Goal: Information Seeking & Learning: Learn about a topic

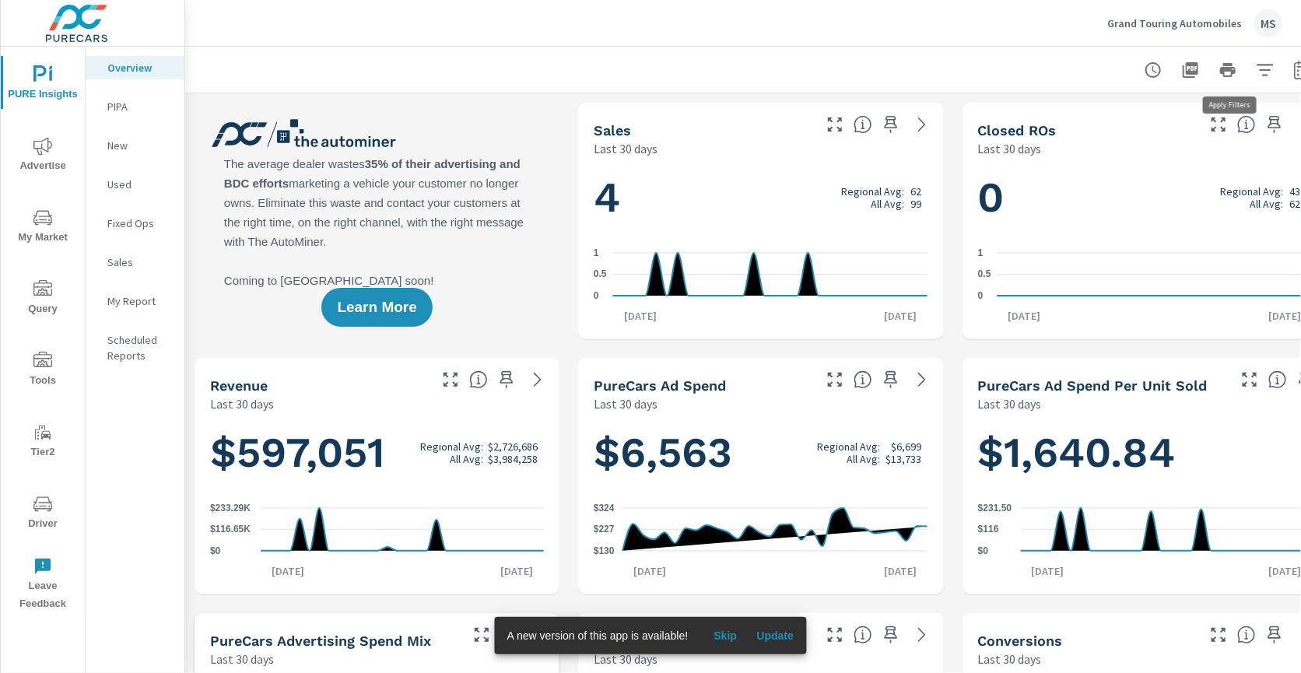
scroll to position [0, 35]
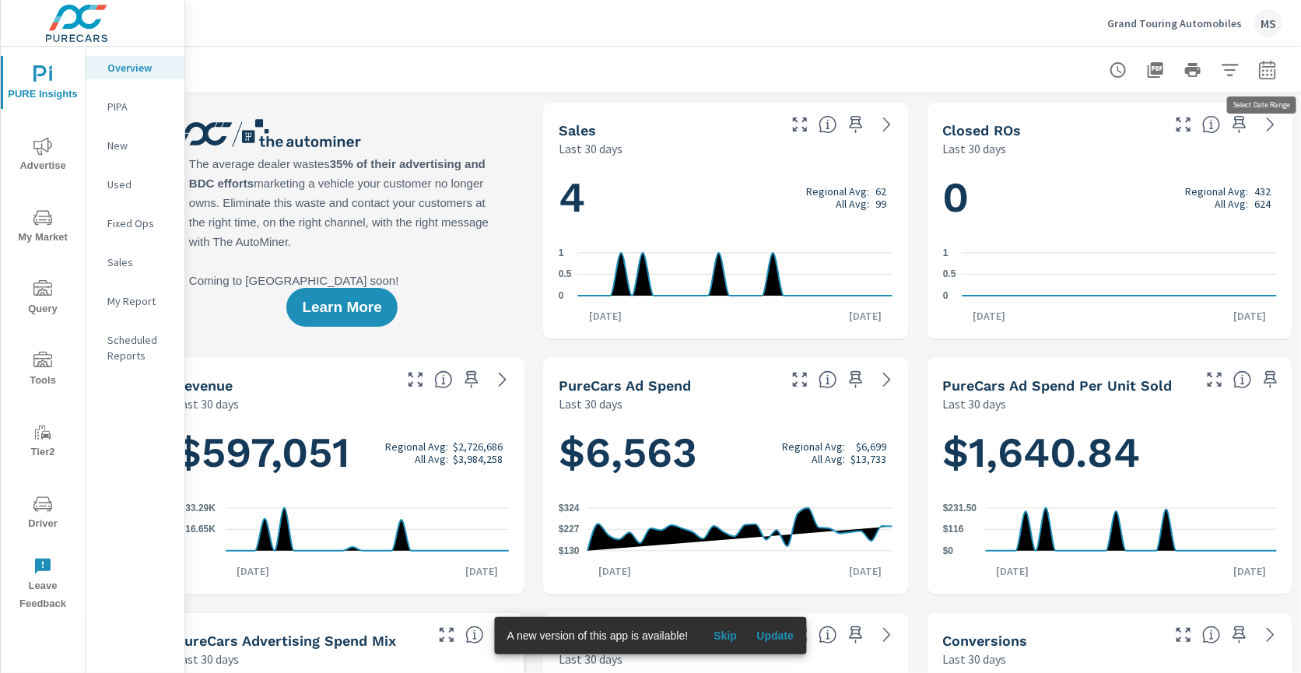
click at [1263, 66] on icon "button" at bounding box center [1267, 69] width 16 height 19
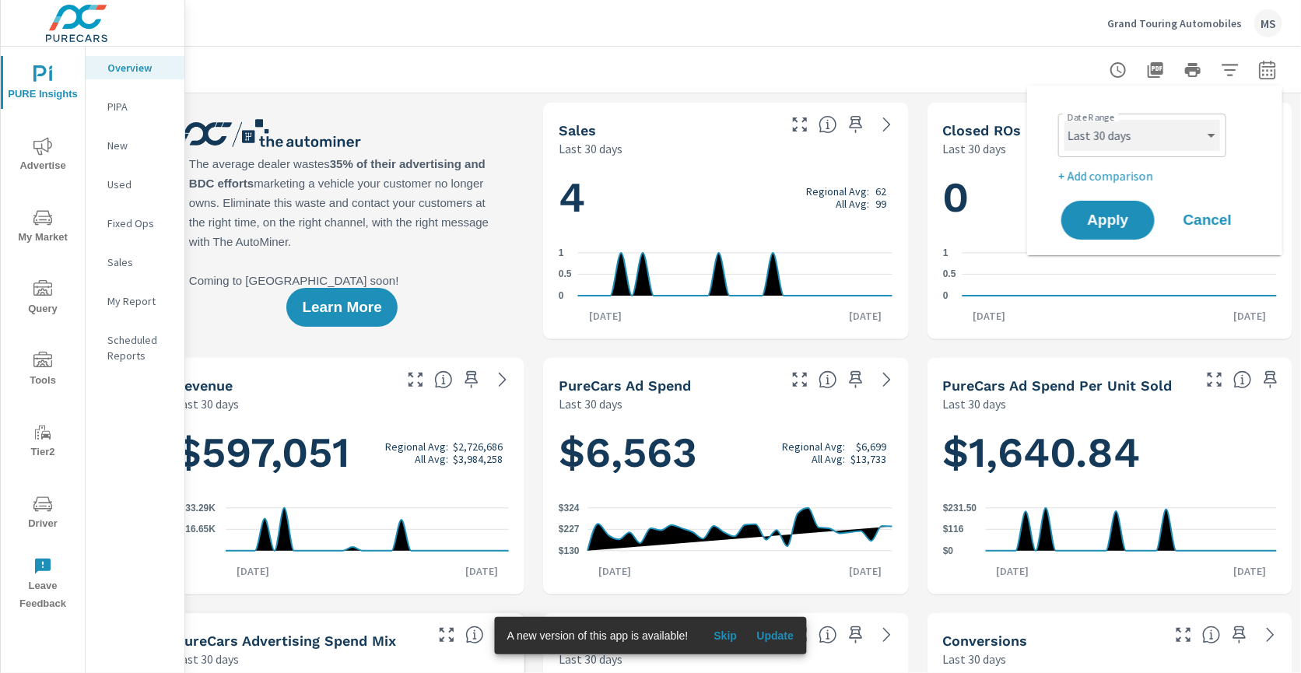
click at [1120, 135] on select "Custom Yesterday Last week Last 7 days Last 14 days Last 30 days Last 45 days L…" at bounding box center [1142, 135] width 156 height 31
click at [1064, 120] on select "Custom Yesterday Last week Last 7 days Last 14 days Last 30 days Last 45 days L…" at bounding box center [1142, 135] width 156 height 31
select select "Last month"
click at [1112, 166] on p "+ Add comparison" at bounding box center [1157, 175] width 199 height 19
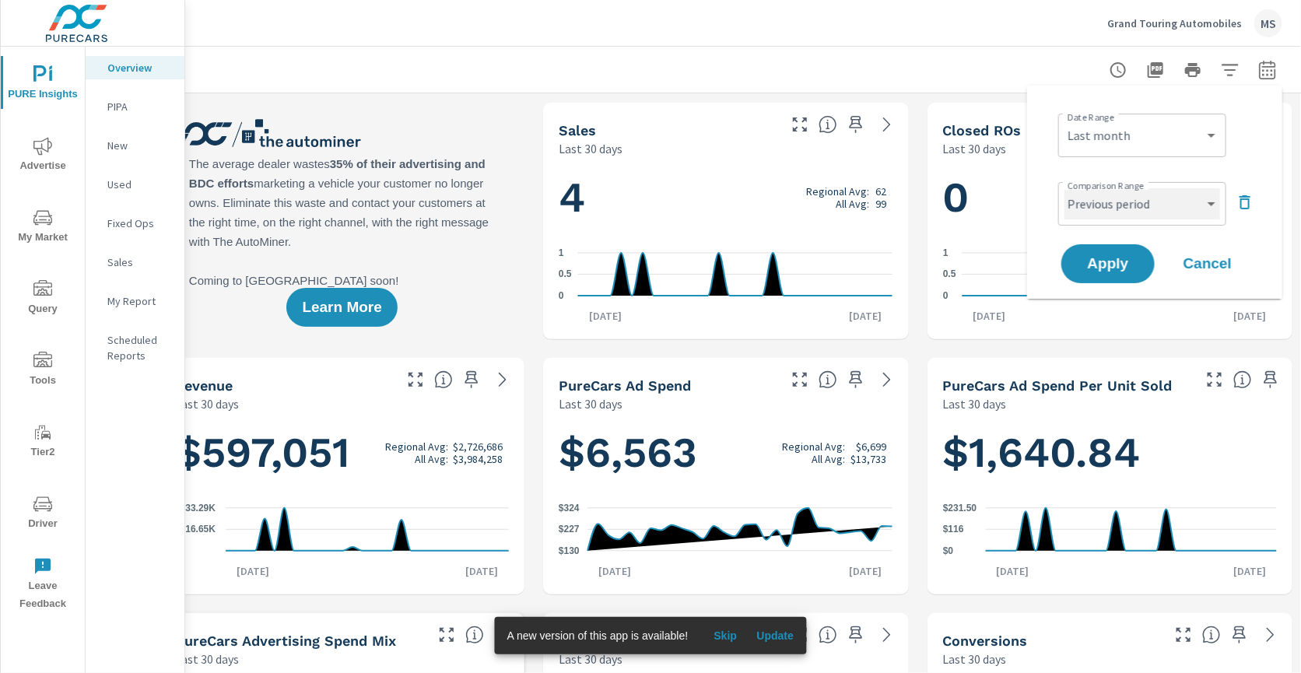
click at [1116, 201] on select "Custom Previous period Previous month Previous year" at bounding box center [1142, 203] width 156 height 31
click at [1064, 188] on select "Custom Previous period Previous month Previous year" at bounding box center [1142, 203] width 156 height 31
select select "Previous month"
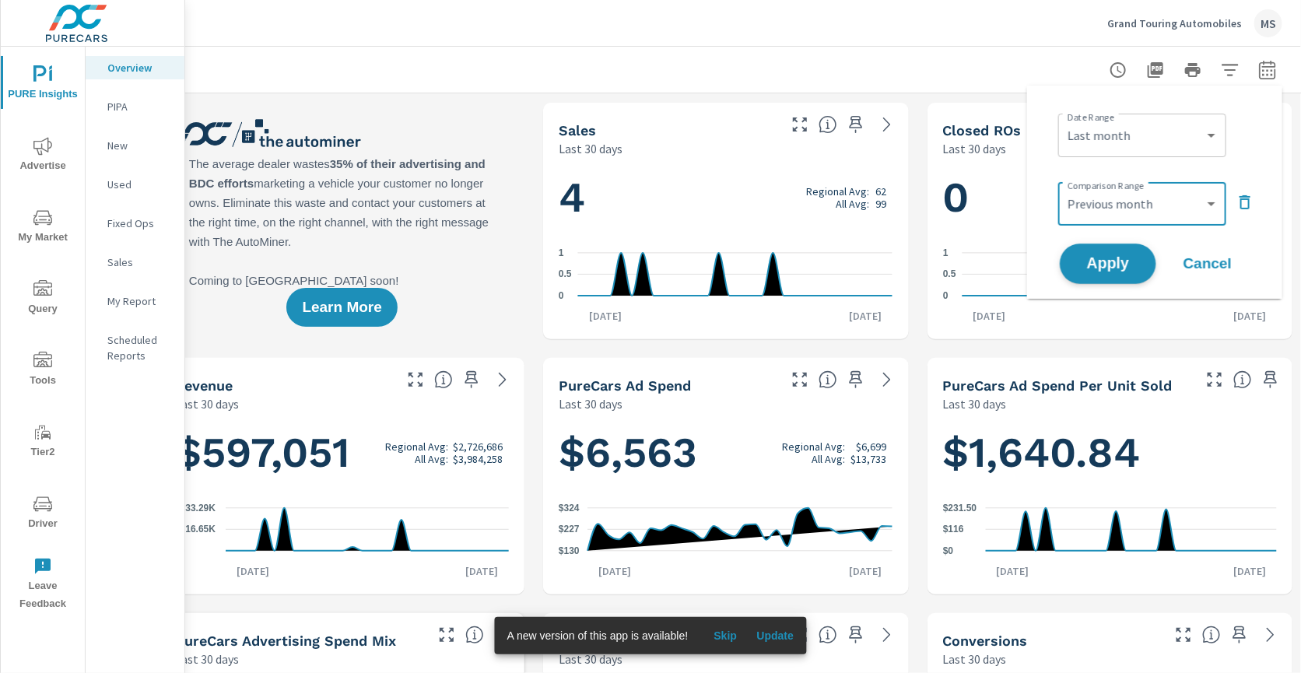
click at [1109, 264] on span "Apply" at bounding box center [1108, 264] width 64 height 15
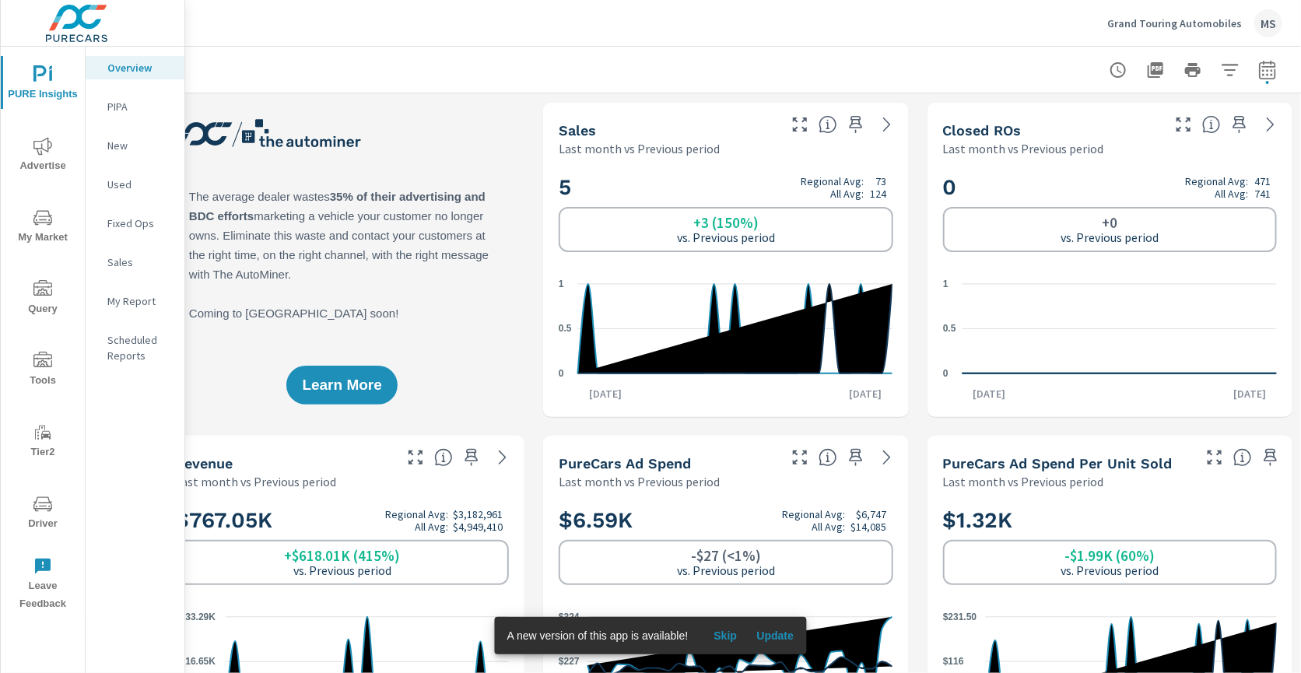
click at [42, 154] on icon "nav menu" at bounding box center [42, 146] width 19 height 18
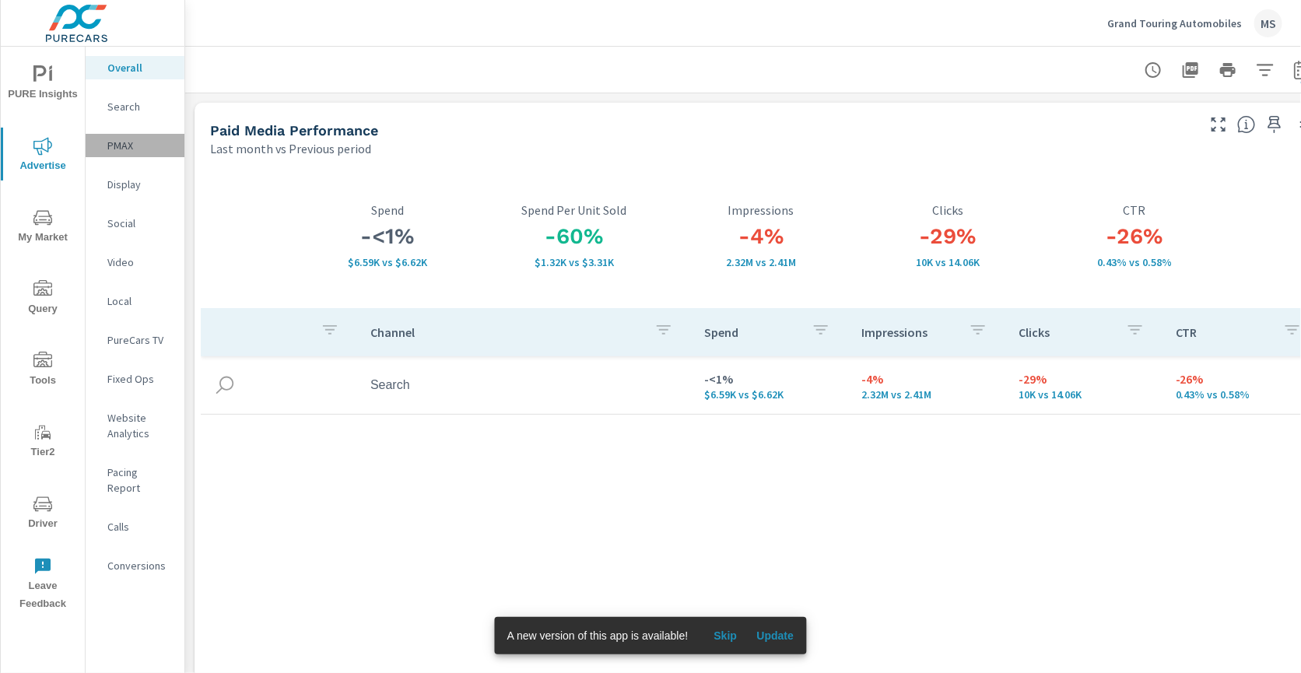
click at [129, 139] on p "PMAX" at bounding box center [139, 146] width 65 height 16
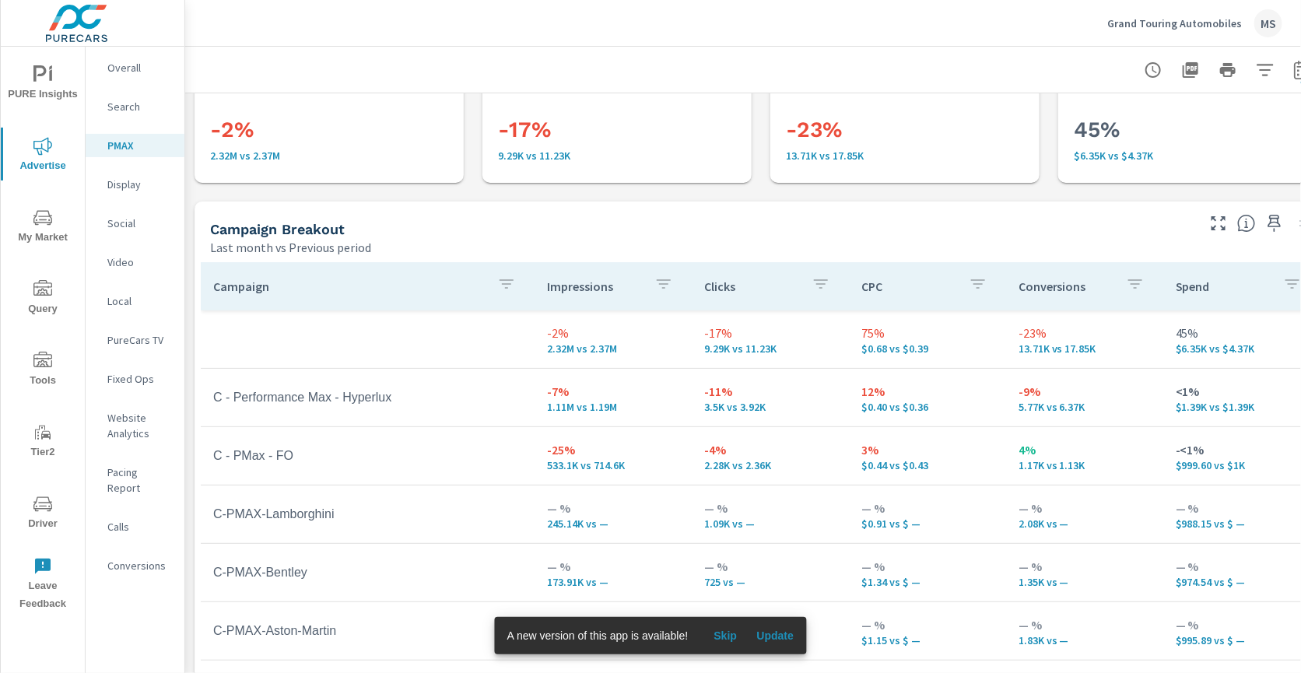
scroll to position [68, 35]
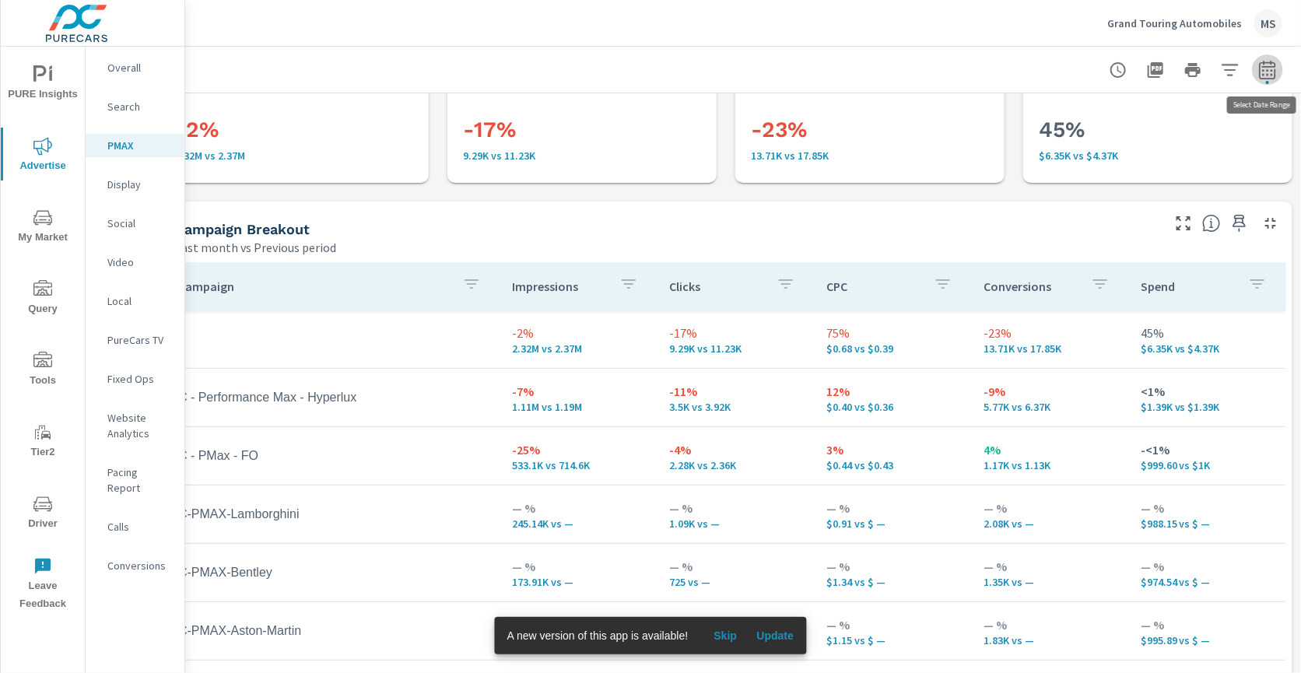
click at [1259, 82] on button "button" at bounding box center [1267, 69] width 31 height 31
select select "Last month"
select select "Previous period"
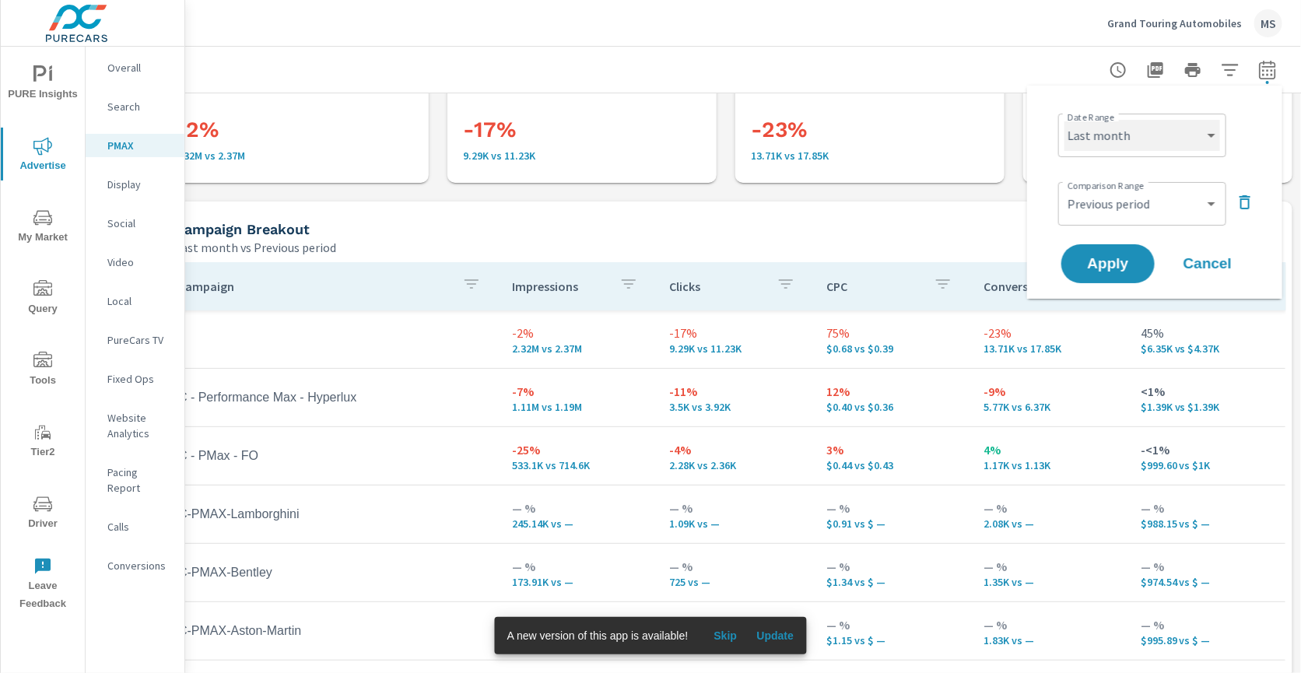
click at [1134, 138] on select "Custom Yesterday Last week Last 7 days Last 14 days Last 30 days Last 45 days L…" at bounding box center [1142, 135] width 156 height 31
click at [1064, 120] on select "Custom Yesterday Last week Last 7 days Last 14 days Last 30 days Last 45 days L…" at bounding box center [1142, 135] width 156 height 31
select select "Last 14 days"
click at [1119, 215] on select "Custom Previous period Previous month Previous year" at bounding box center [1142, 203] width 156 height 31
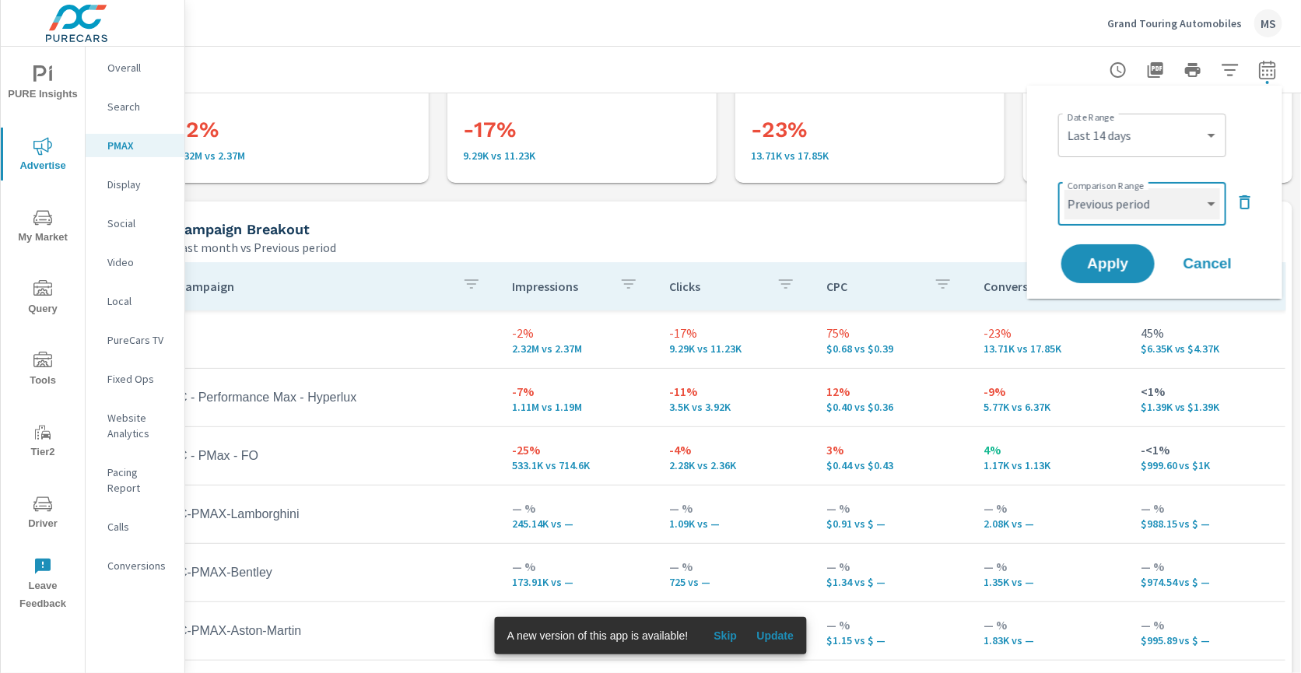
click at [1064, 188] on select "Custom Previous period Previous month Previous year" at bounding box center [1142, 203] width 156 height 31
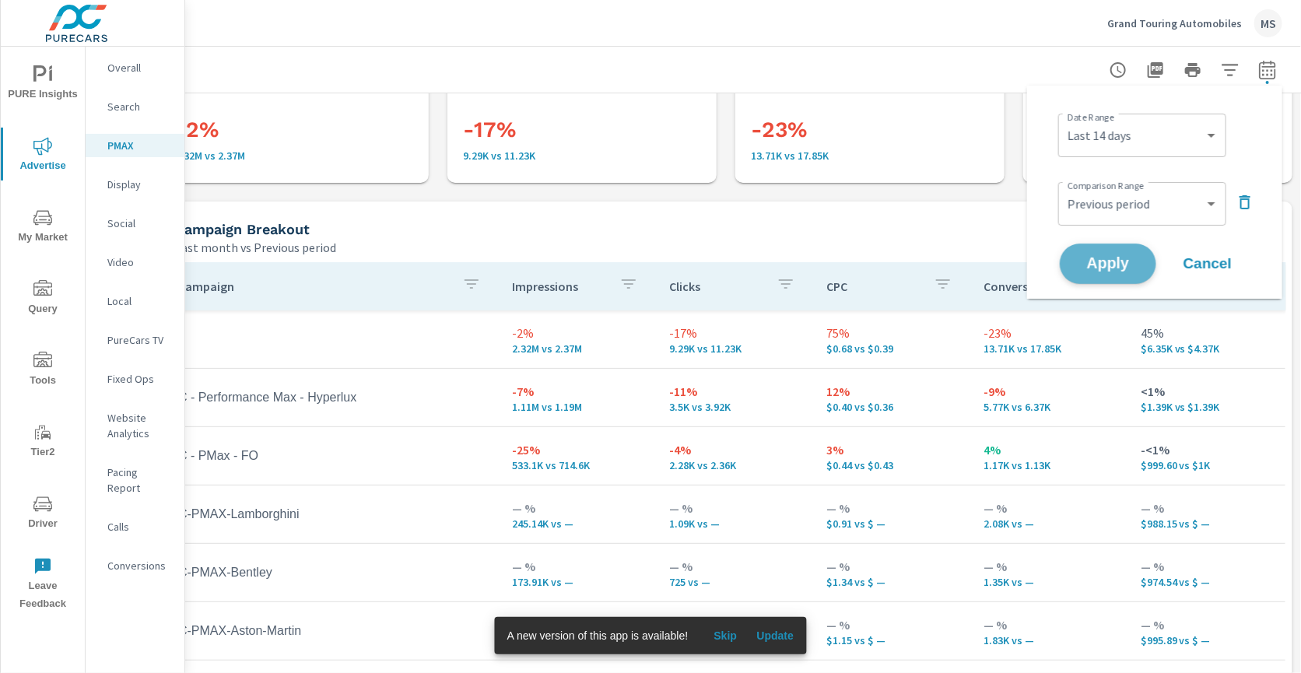
click at [1108, 262] on span "Apply" at bounding box center [1108, 264] width 64 height 15
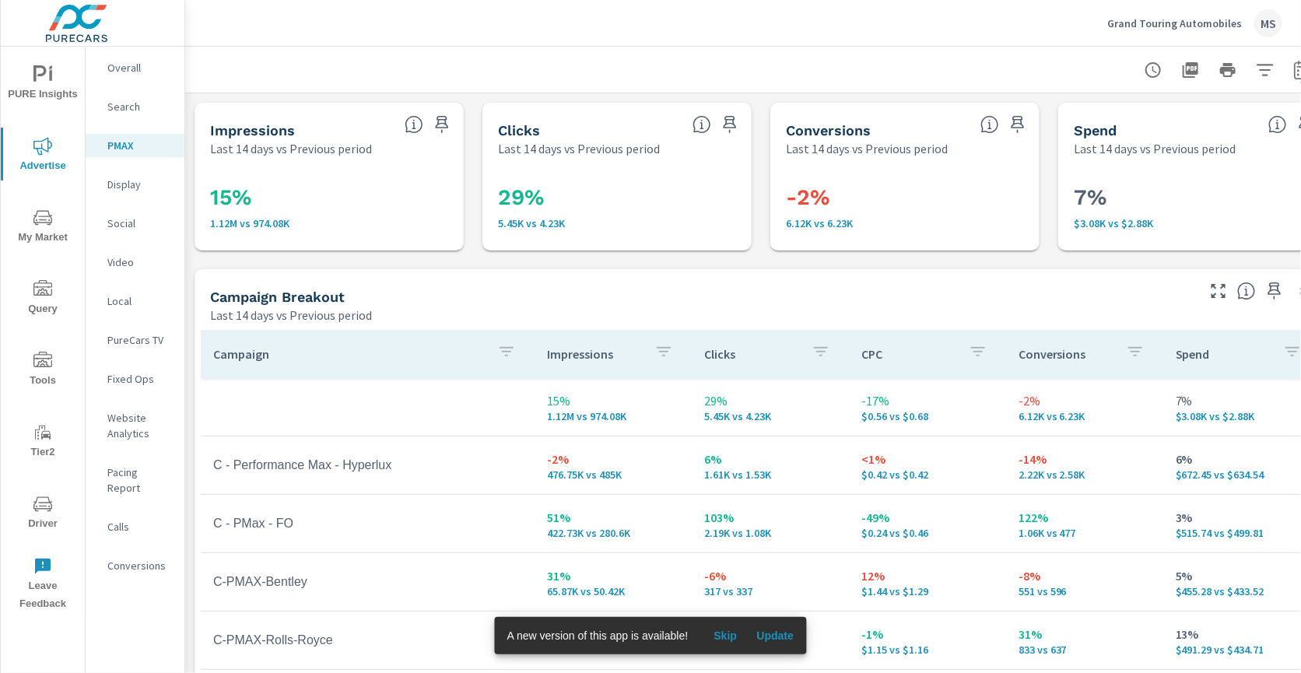
click at [129, 108] on p "Search" at bounding box center [139, 107] width 65 height 16
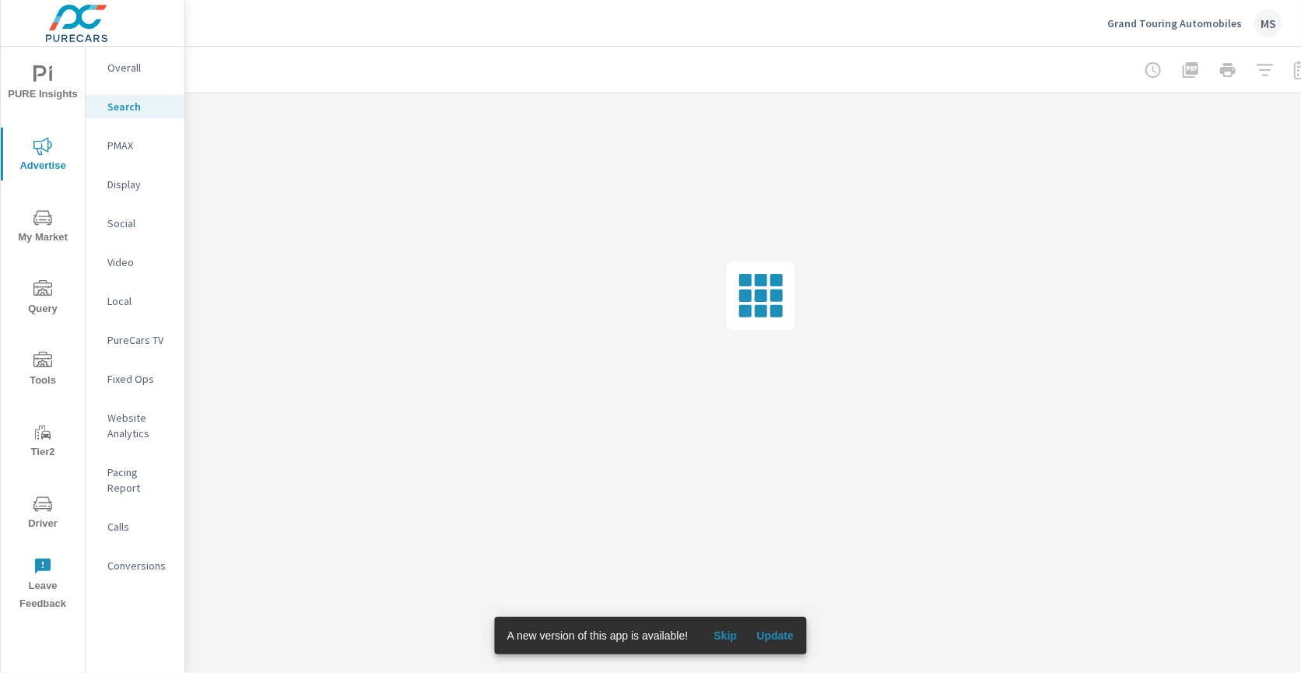
click at [909, 49] on div at bounding box center [761, 70] width 1114 height 46
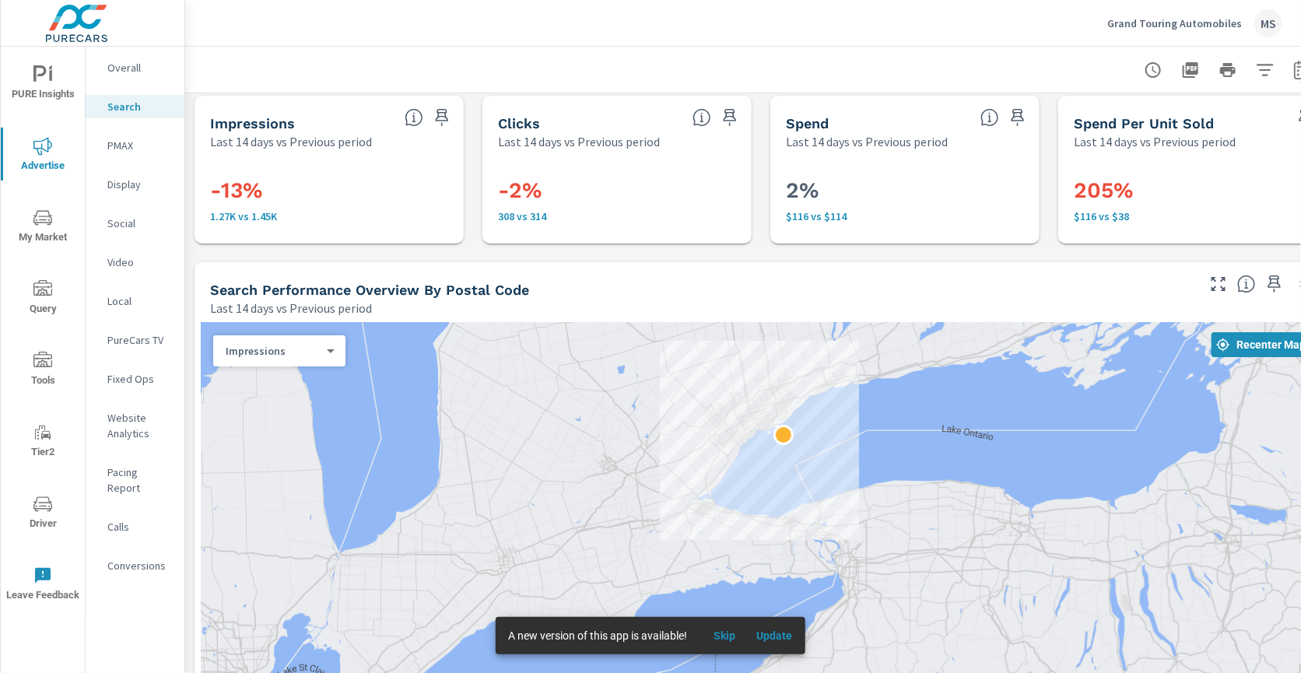
scroll to position [7, 35]
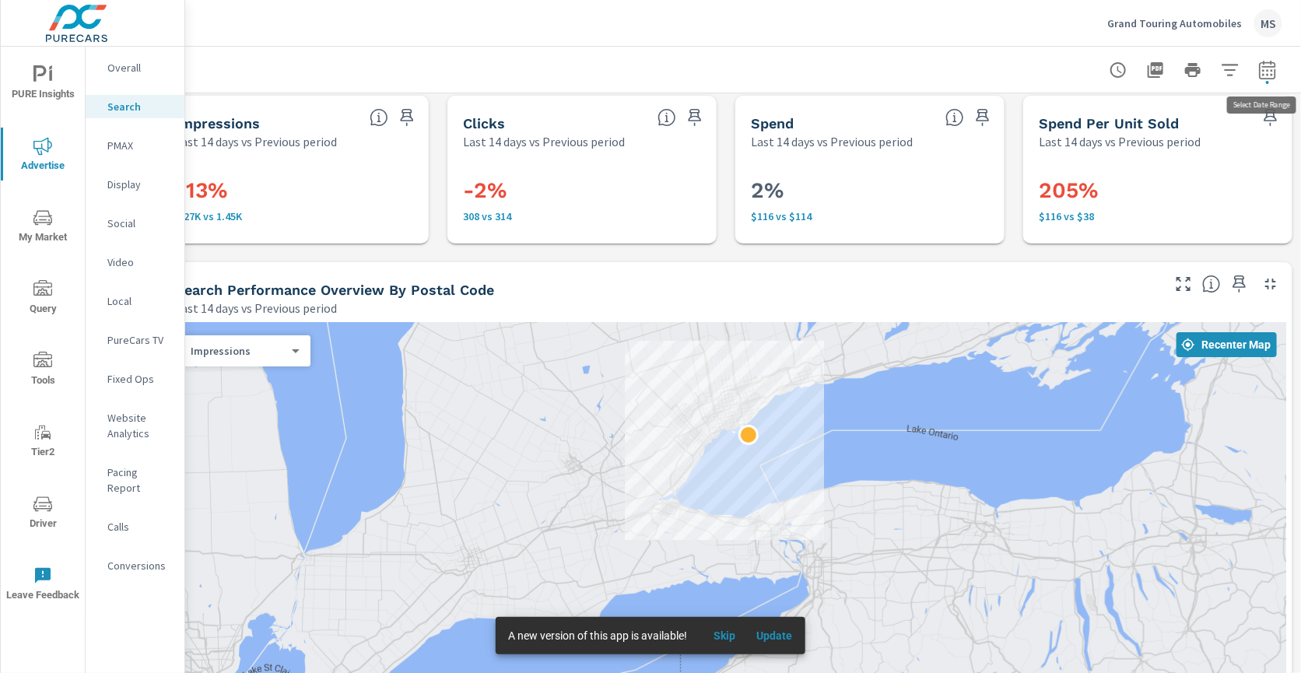
click at [1259, 66] on icon "button" at bounding box center [1267, 69] width 16 height 19
select select "Last 14 days"
select select "Previous period"
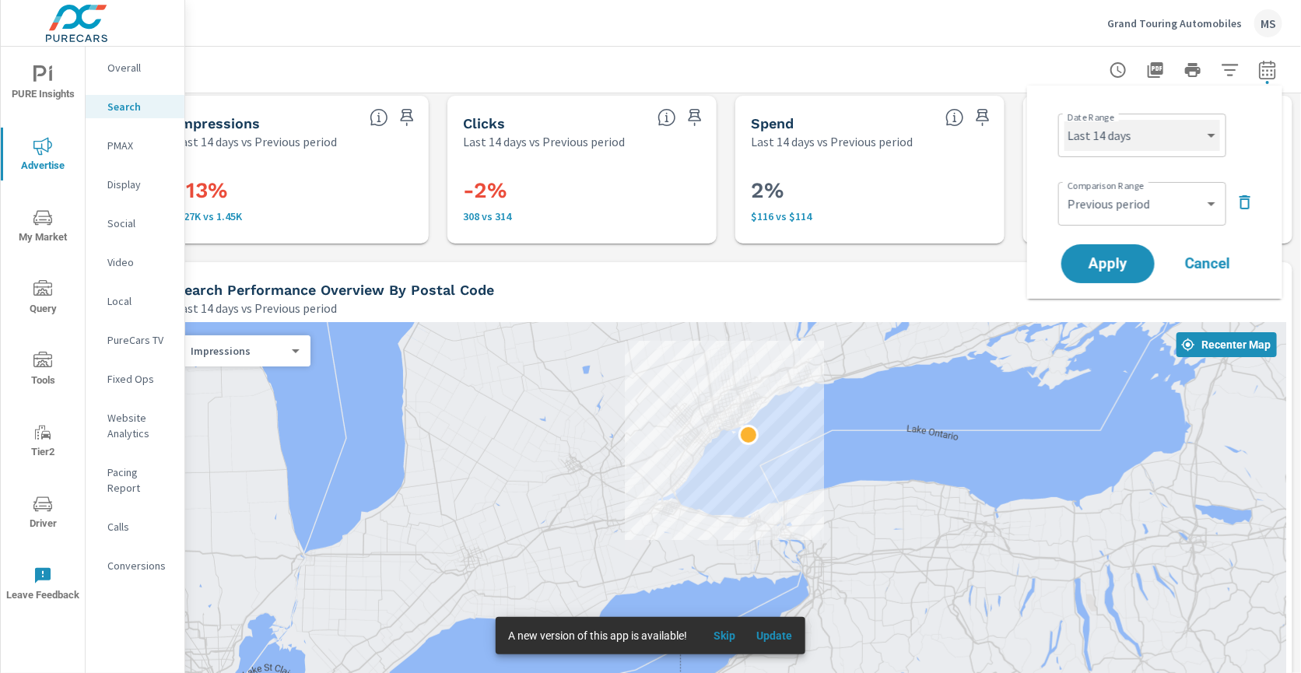
click at [1148, 139] on select "Custom Yesterday Last week Last 7 days Last 14 days Last 30 days Last 45 days L…" at bounding box center [1142, 135] width 156 height 31
click at [1064, 120] on select "Custom Yesterday Last week Last 7 days Last 14 days Last 30 days Last 45 days L…" at bounding box center [1142, 135] width 156 height 31
select select "Last month"
click at [1105, 213] on select "Custom Previous period Previous month Previous year" at bounding box center [1142, 203] width 156 height 31
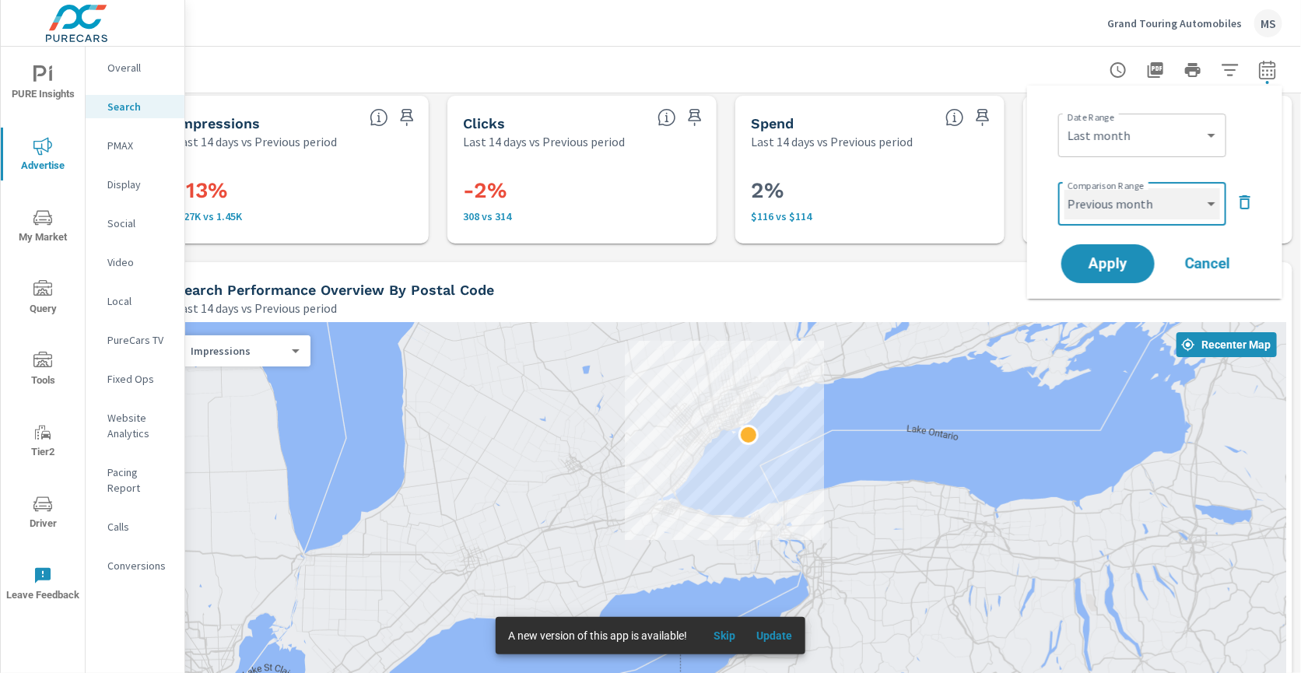
click at [1064, 188] on select "Custom Previous period Previous month Previous year" at bounding box center [1142, 203] width 156 height 31
select select "Previous month"
click at [1112, 261] on span "Apply" at bounding box center [1108, 264] width 64 height 15
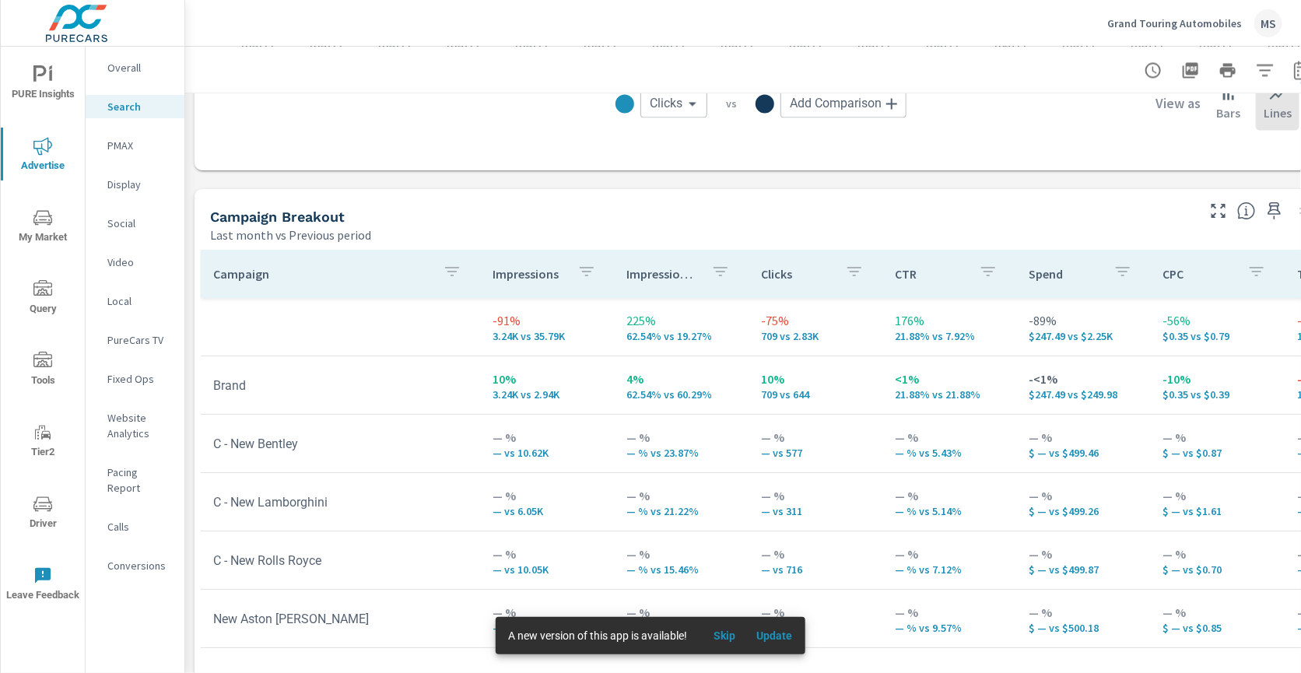
scroll to position [1414, 0]
click at [131, 149] on p "PMAX" at bounding box center [139, 146] width 65 height 16
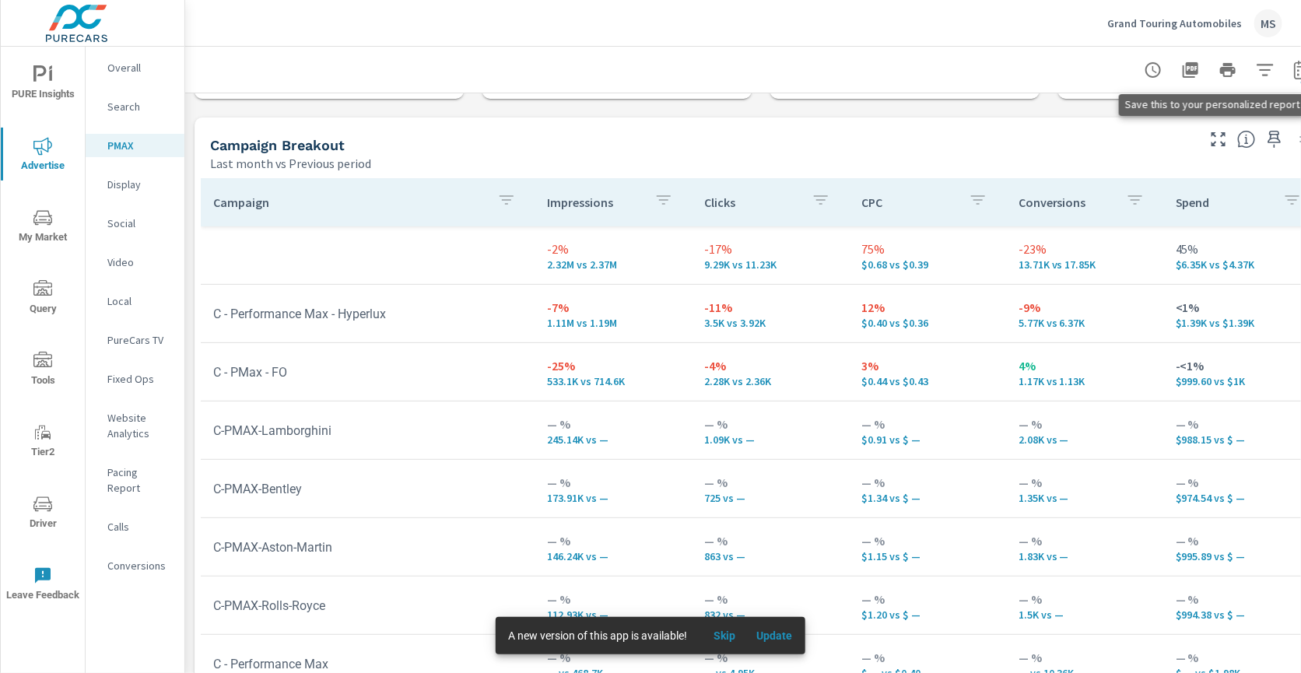
scroll to position [152, 35]
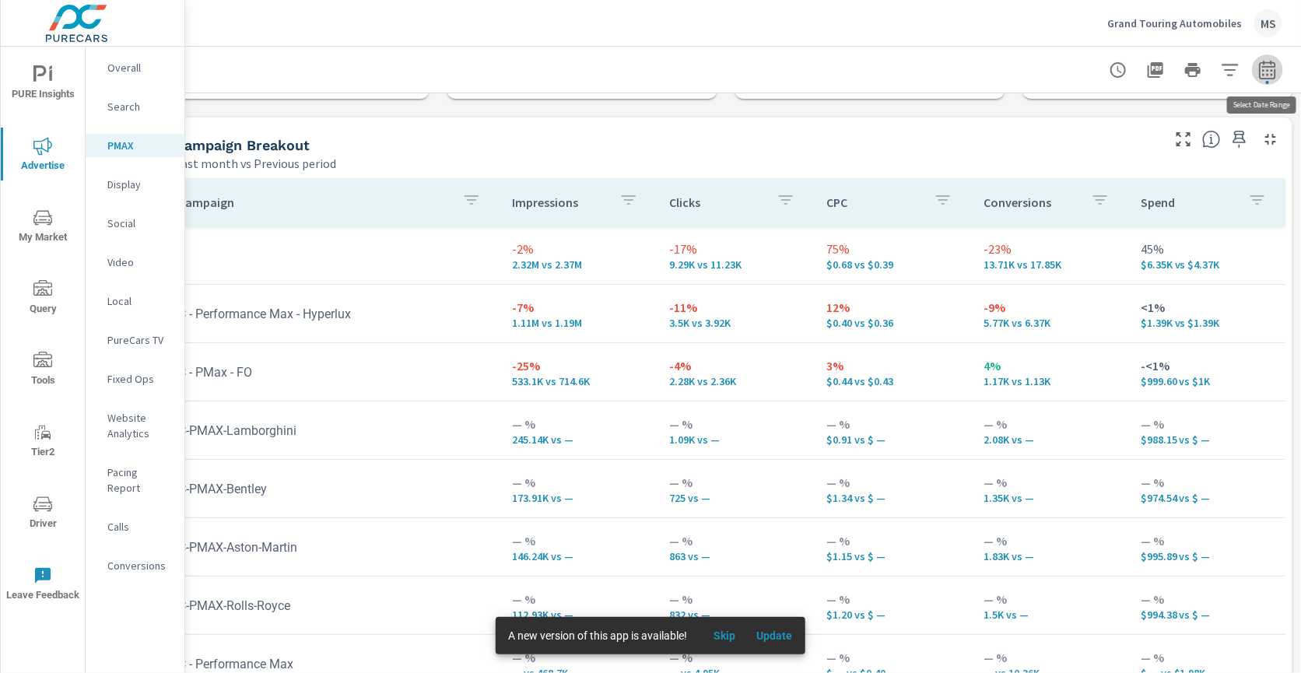
click at [1268, 74] on icon "button" at bounding box center [1267, 70] width 19 height 19
select select "Last month"
select select "Previous period"
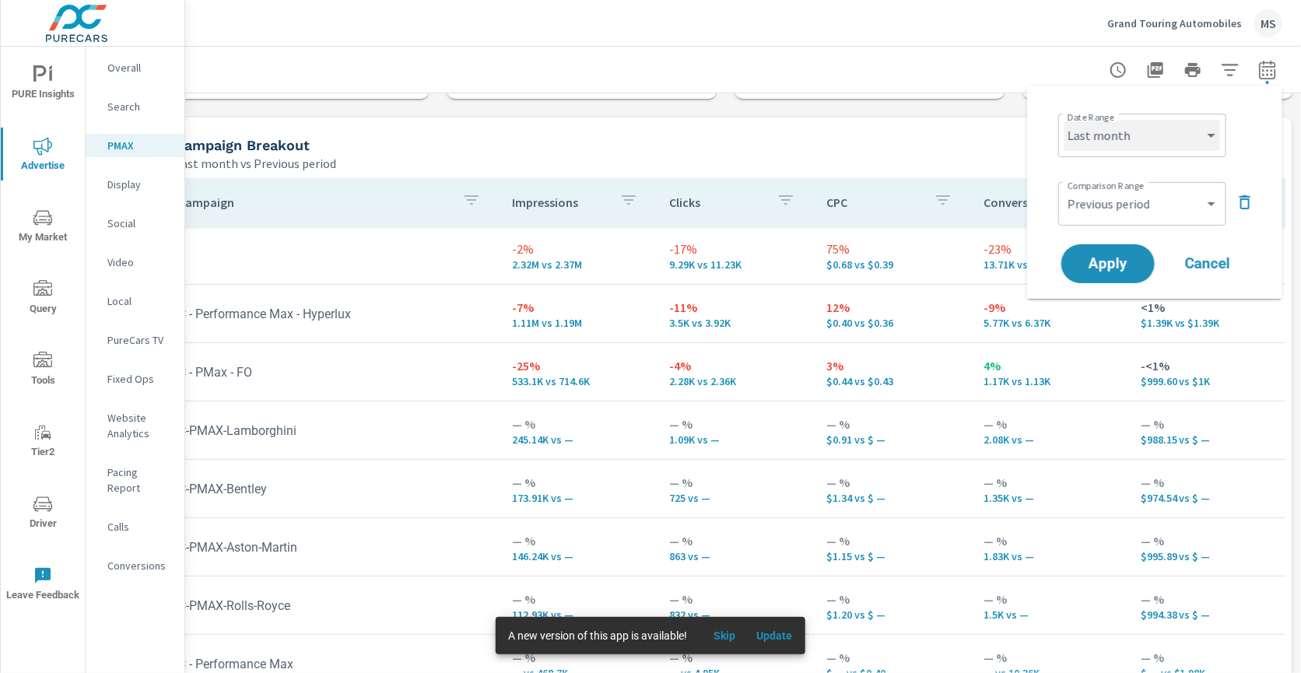
click at [1142, 123] on select "Custom Yesterday Last week Last 7 days Last 14 days Last 30 days Last 45 days L…" at bounding box center [1142, 135] width 156 height 31
click at [1064, 120] on select "Custom Yesterday Last week Last 7 days Last 14 days Last 30 days Last 45 days L…" at bounding box center [1142, 135] width 156 height 31
select select "Last 14 days"
click at [1120, 262] on span "Apply" at bounding box center [1108, 264] width 64 height 15
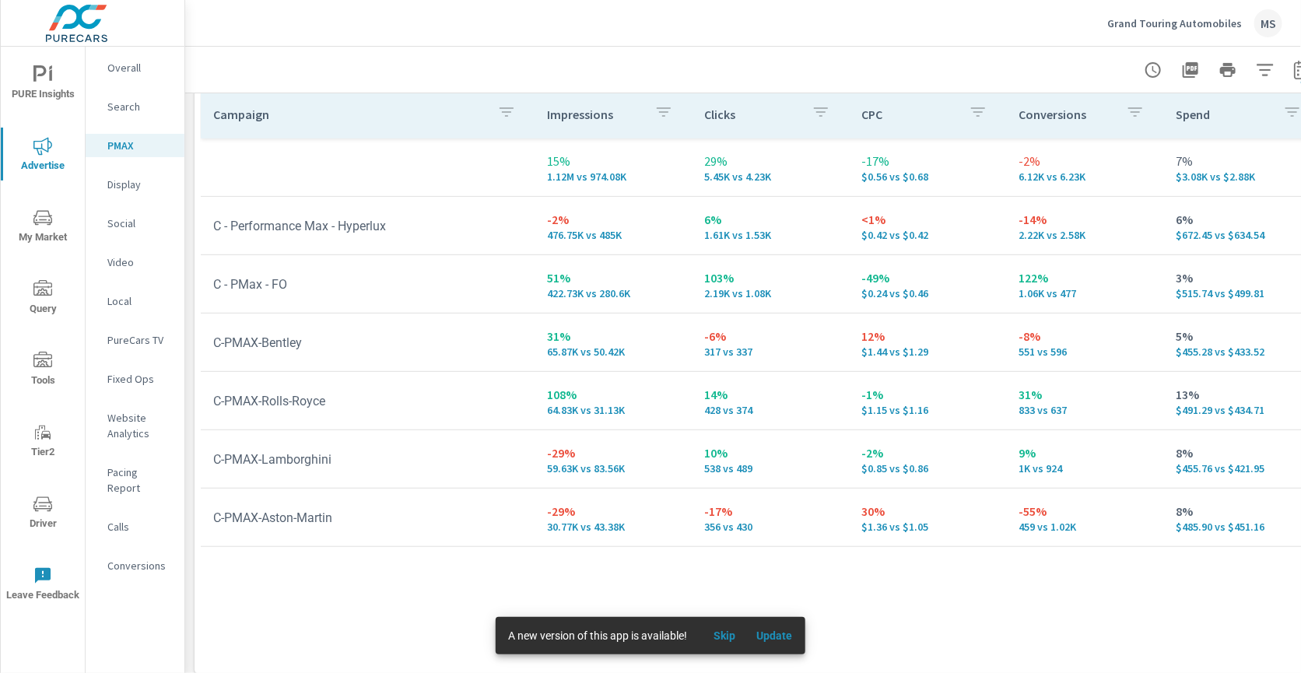
scroll to position [253, 0]
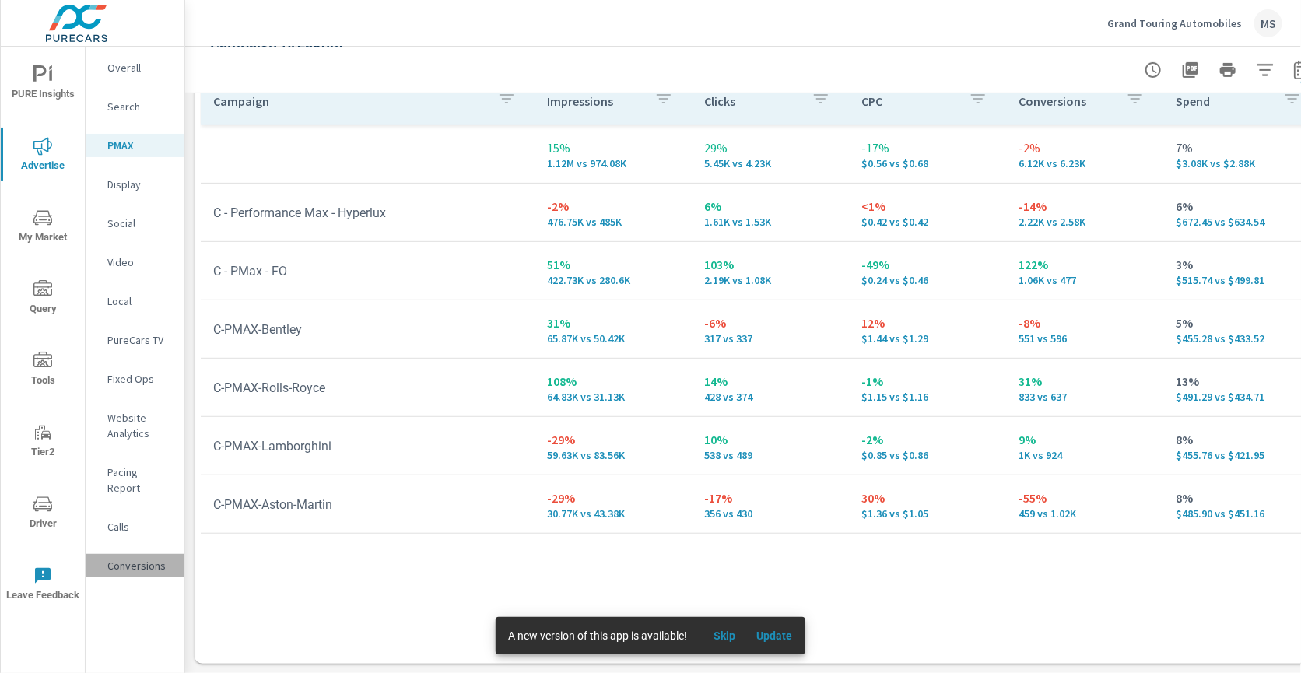
click at [146, 558] on p "Conversions" at bounding box center [139, 566] width 65 height 16
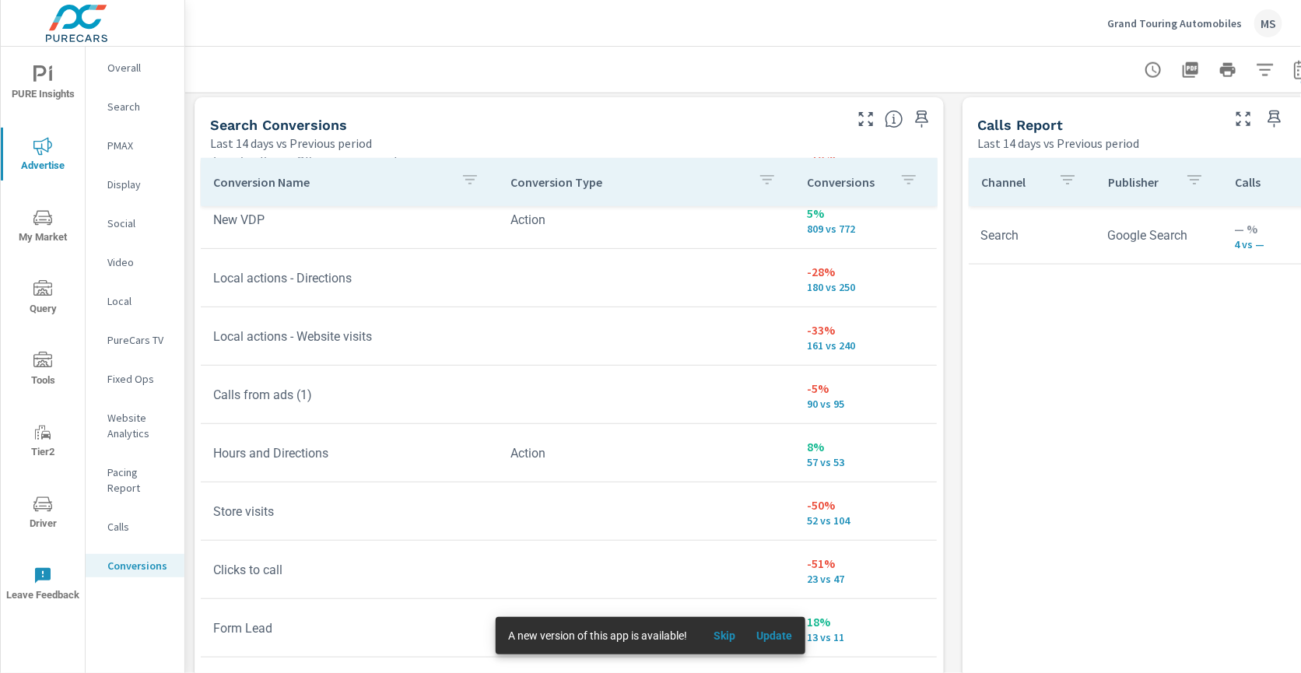
scroll to position [856, 0]
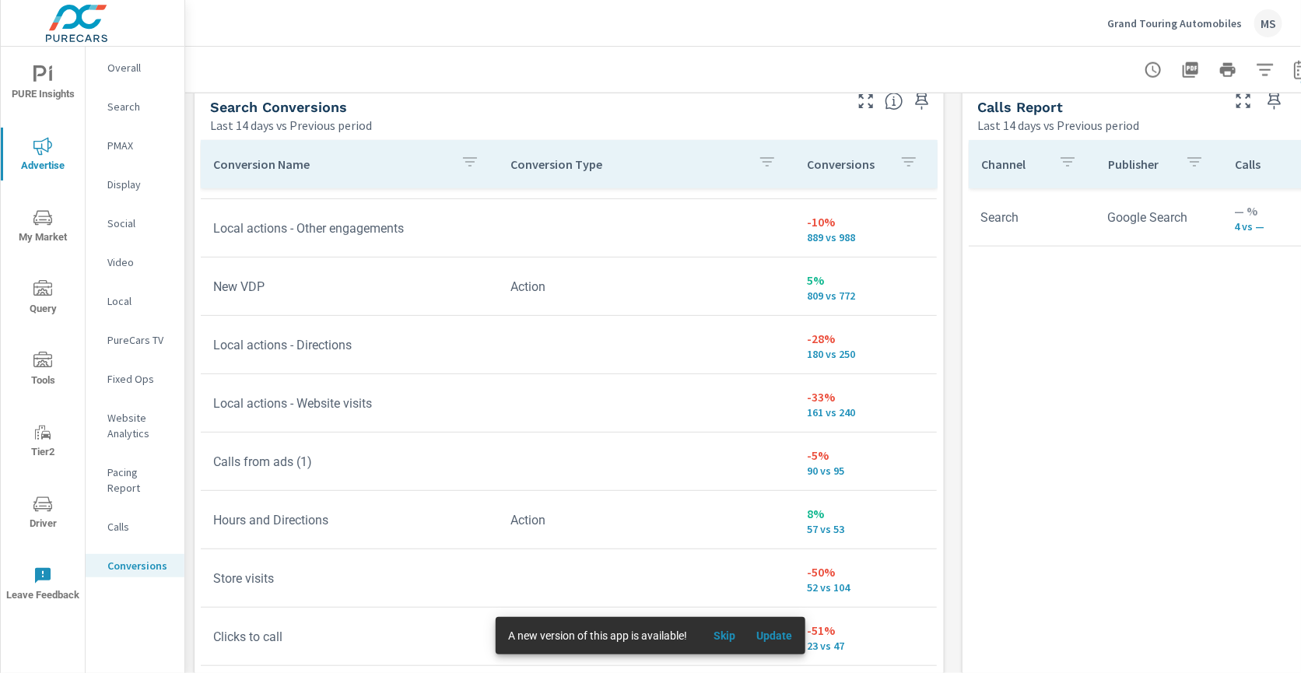
scroll to position [222, 0]
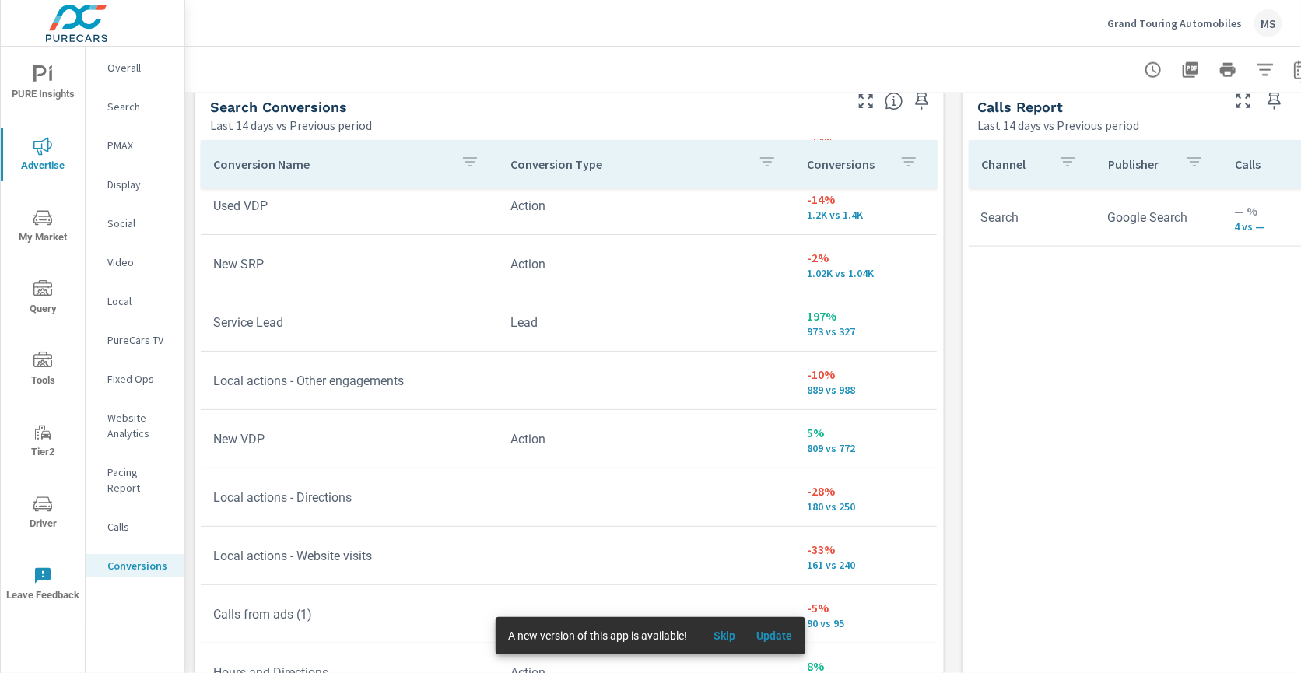
scroll to position [158, 0]
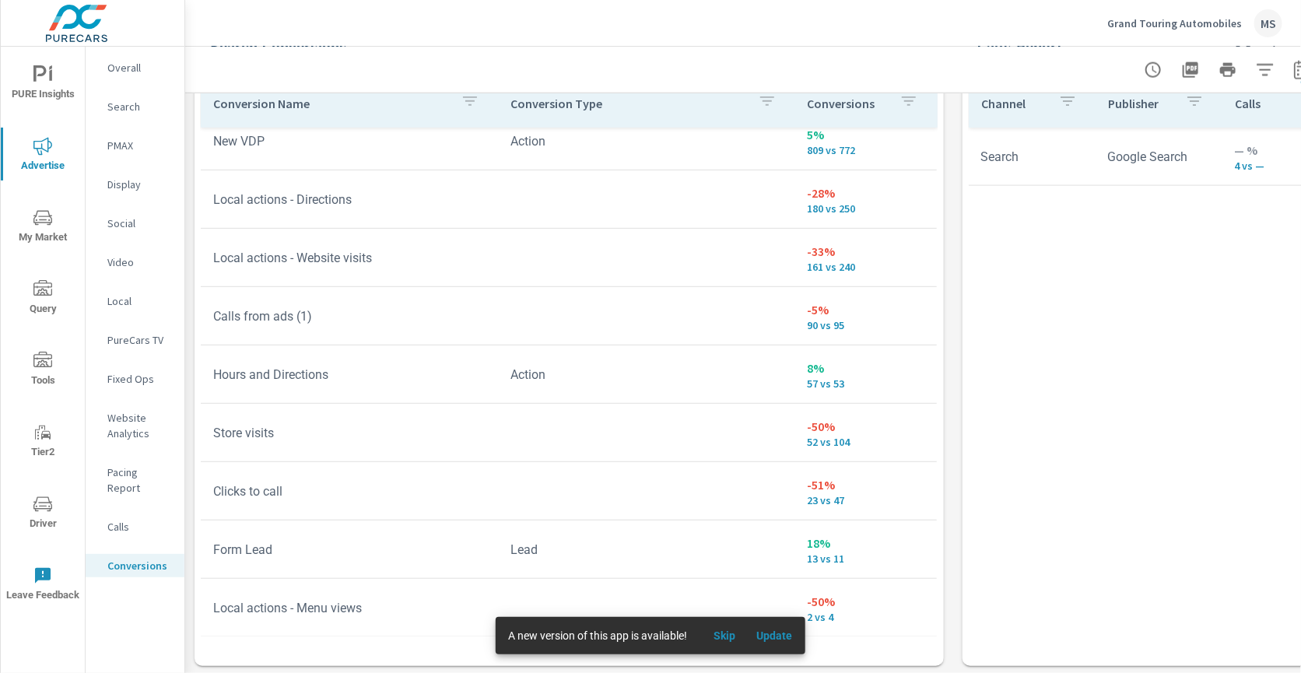
scroll to position [934, 0]
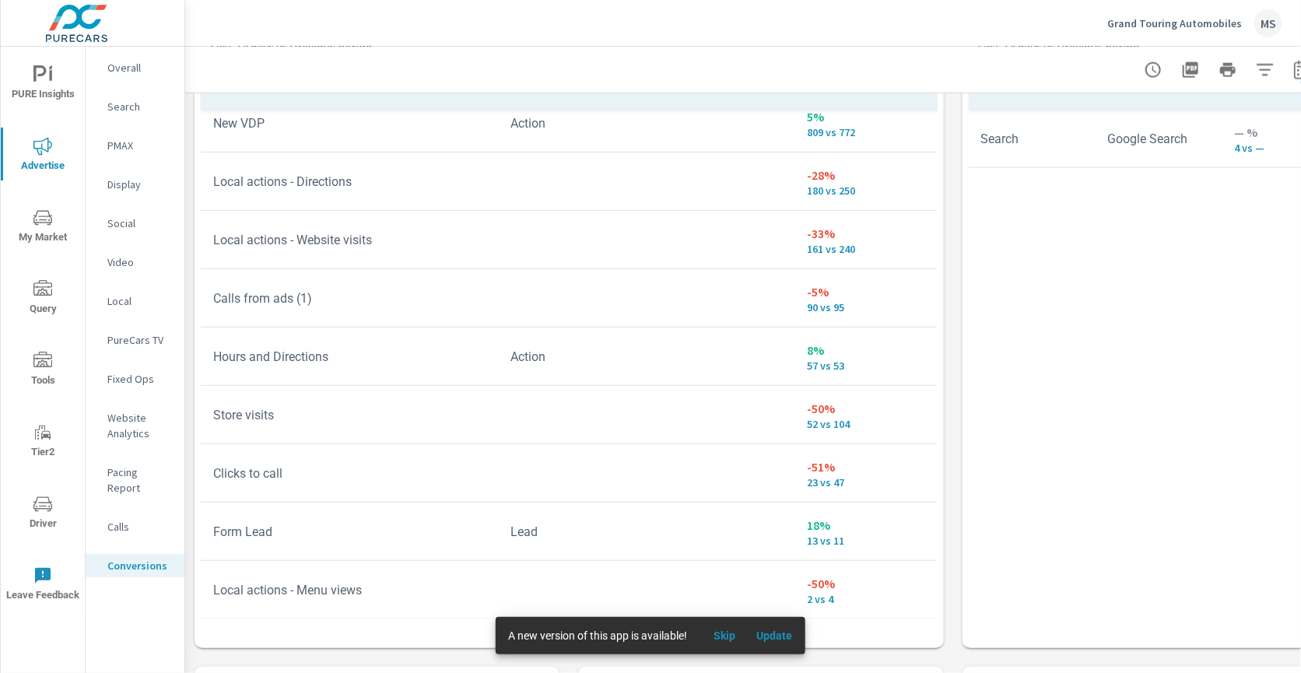
click at [127, 431] on p "Website Analytics" at bounding box center [139, 425] width 65 height 31
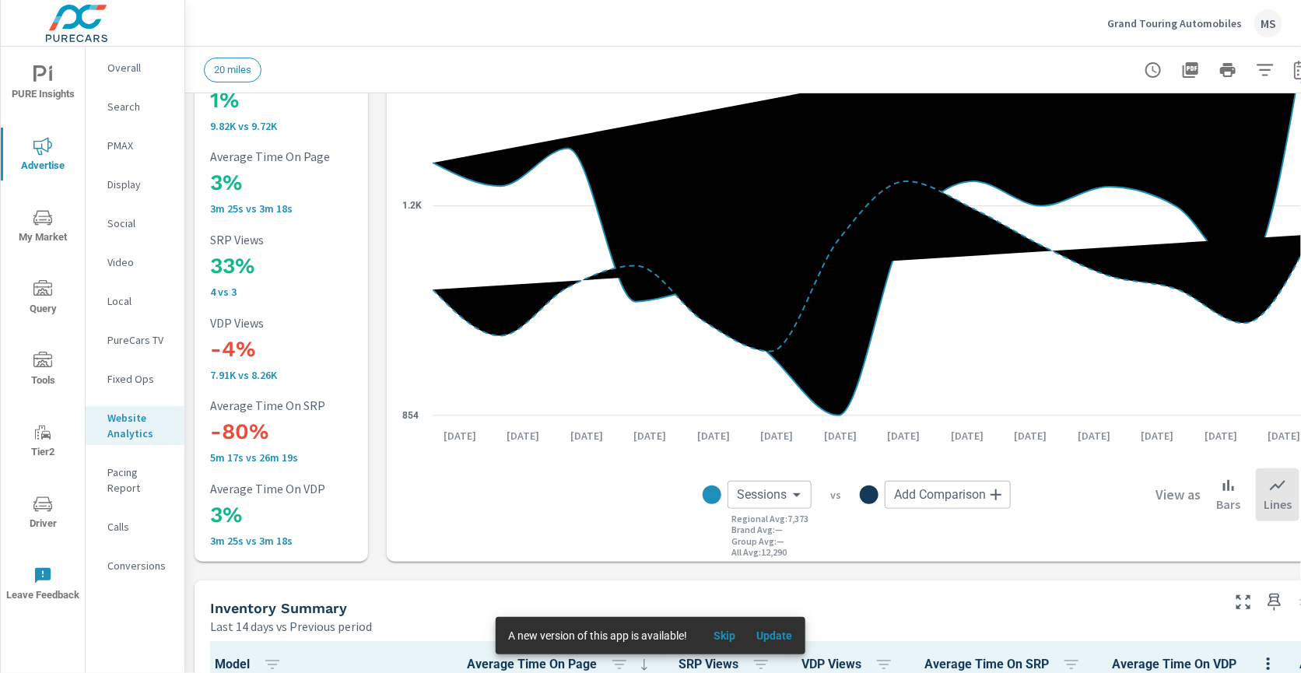
scroll to position [184, 0]
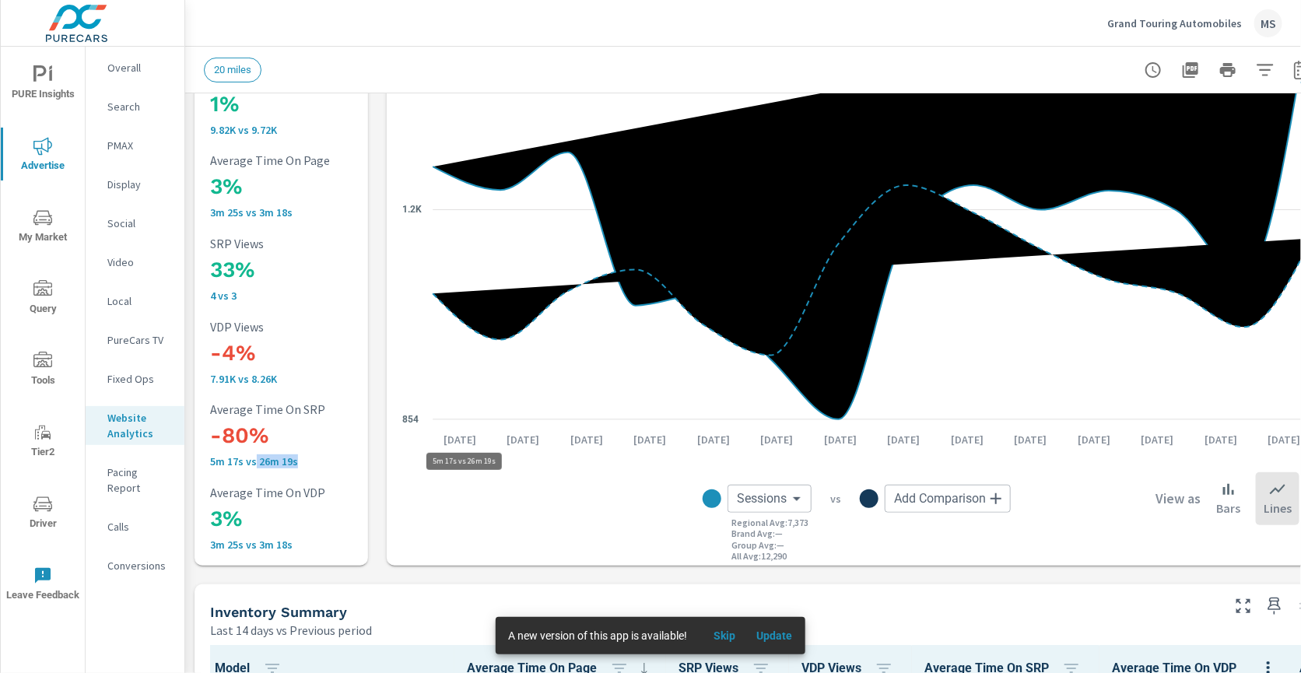
drag, startPoint x: 256, startPoint y: 460, endPoint x: 299, endPoint y: 464, distance: 43.0
click at [299, 464] on p "5m 17s vs 26m 19s" at bounding box center [312, 461] width 205 height 12
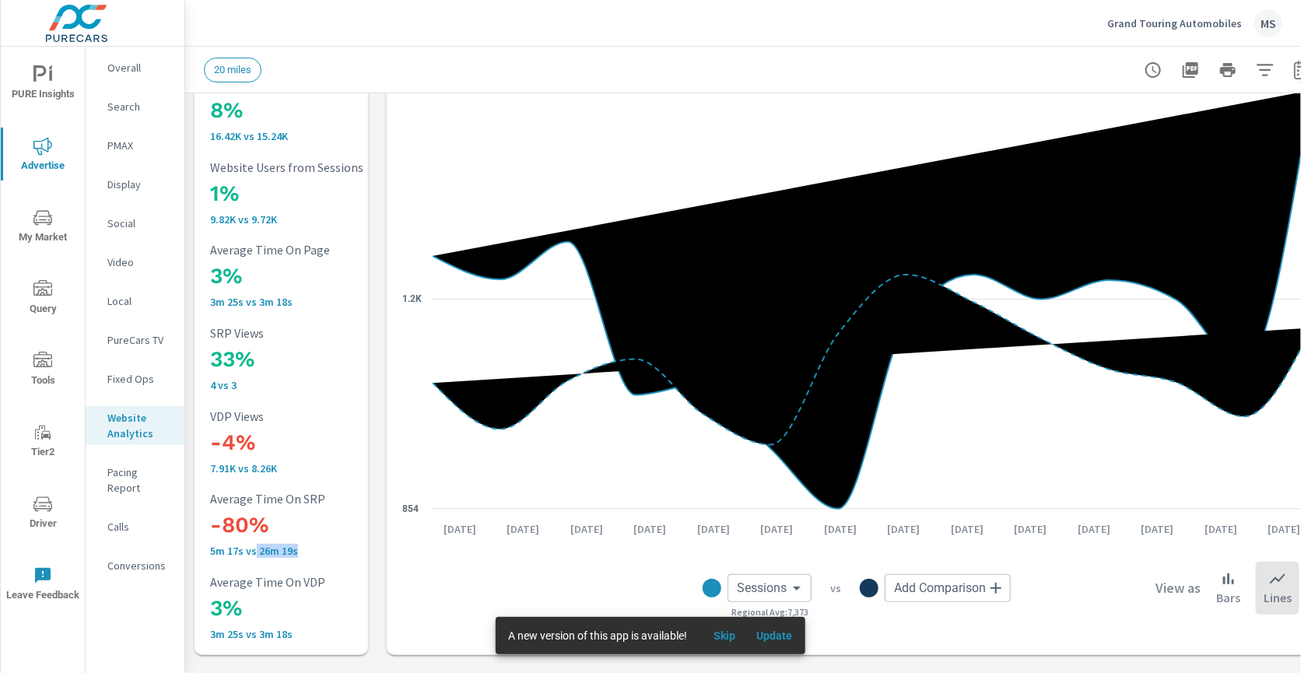
scroll to position [89, 0]
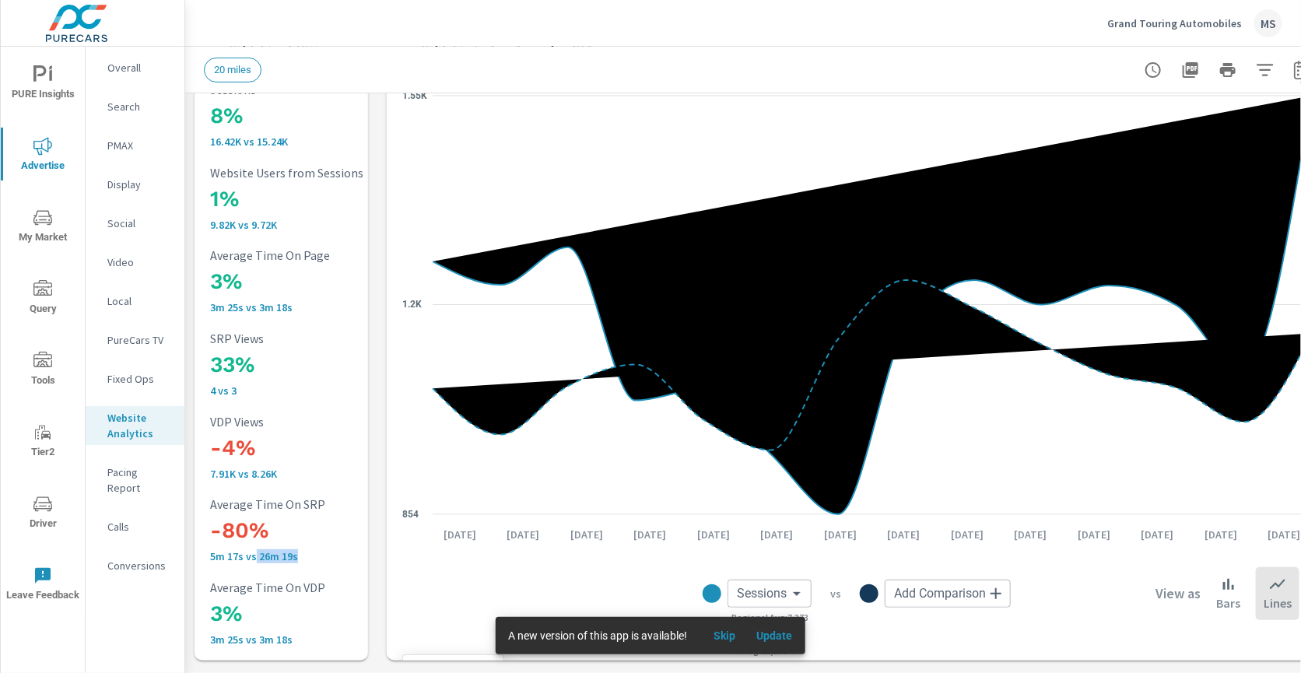
click at [681, 292] on icon at bounding box center [872, 305] width 879 height 419
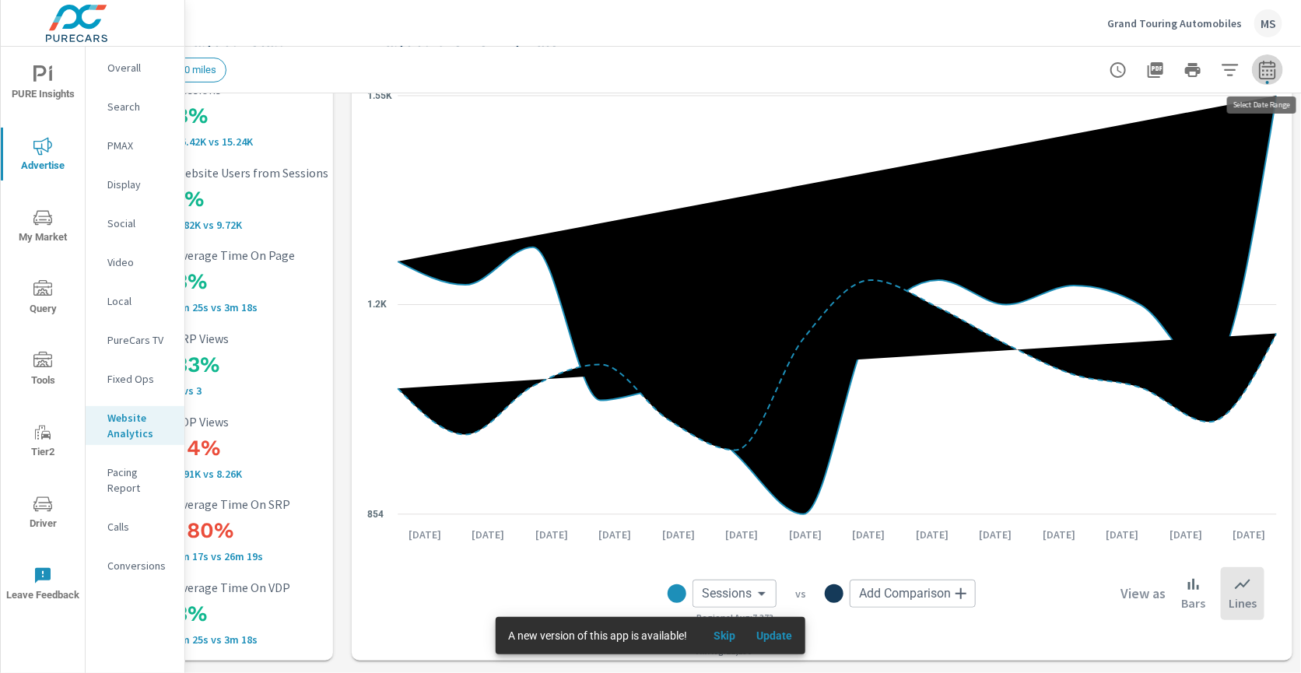
click at [1265, 70] on icon "button" at bounding box center [1267, 70] width 19 height 19
select select "Last 14 days"
select select "Previous period"
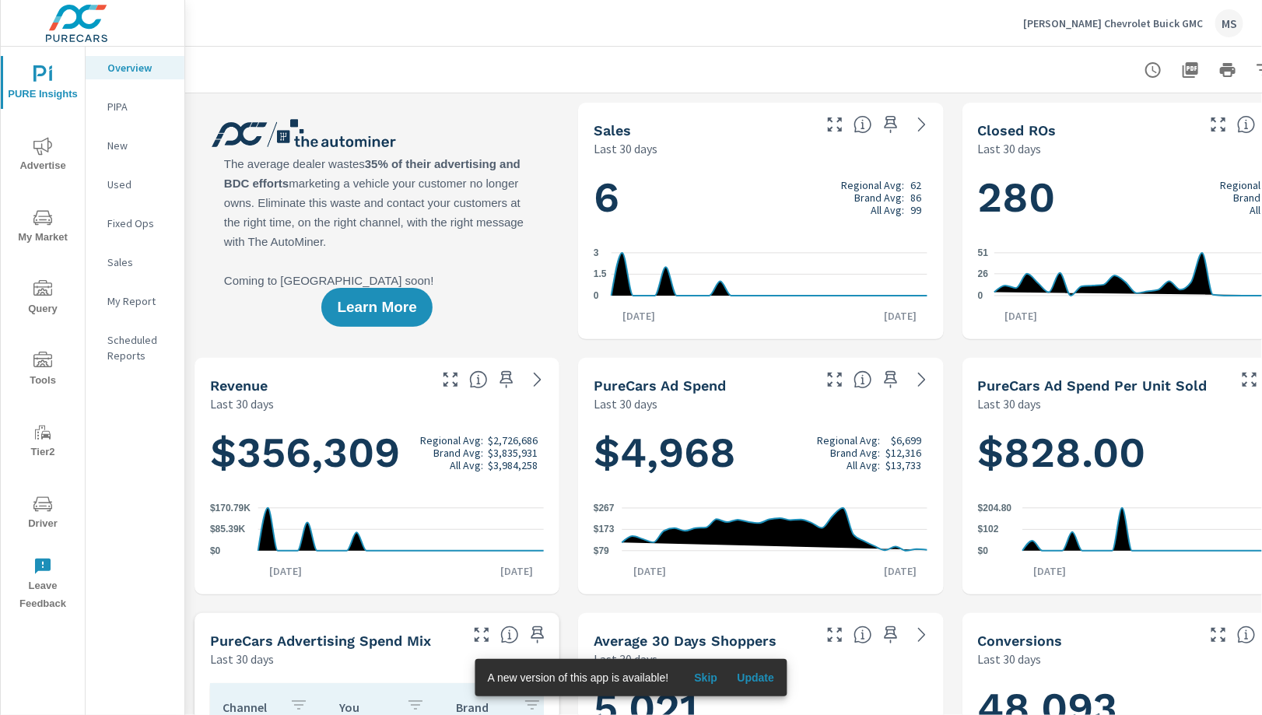
scroll to position [1, 0]
click at [40, 157] on span "Advertise" at bounding box center [42, 156] width 75 height 38
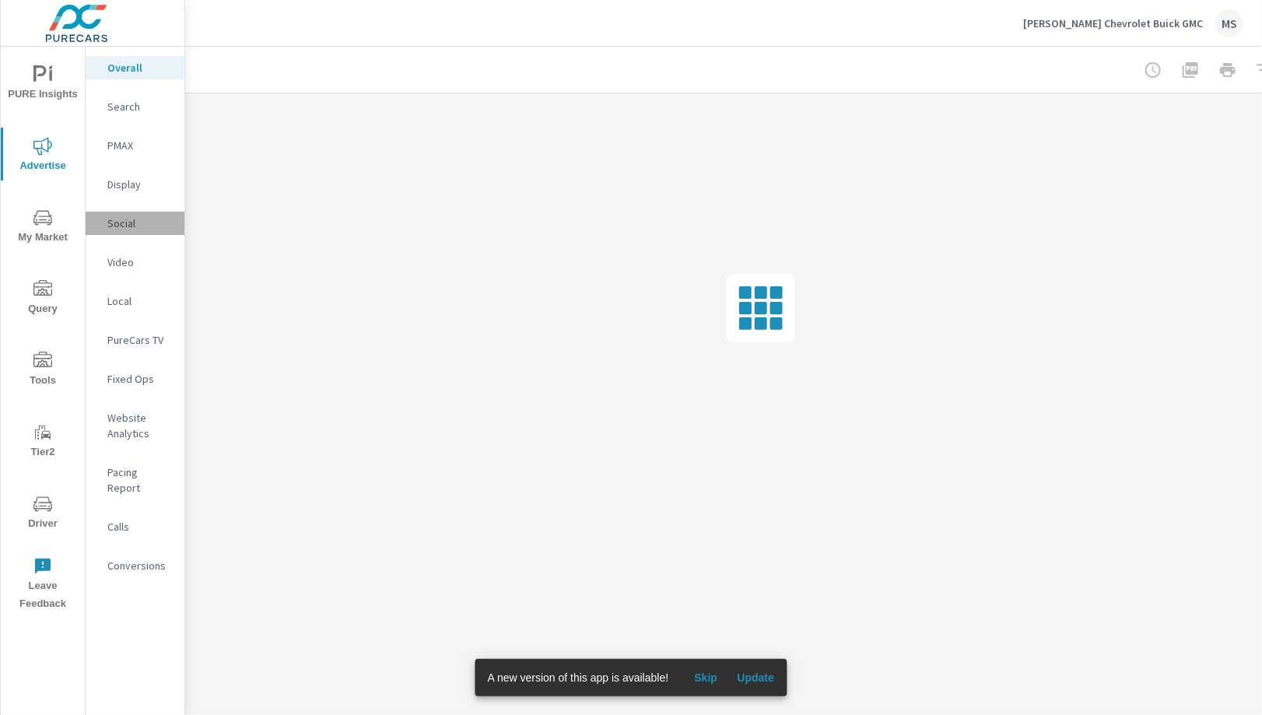
click at [124, 221] on p "Social" at bounding box center [139, 223] width 65 height 16
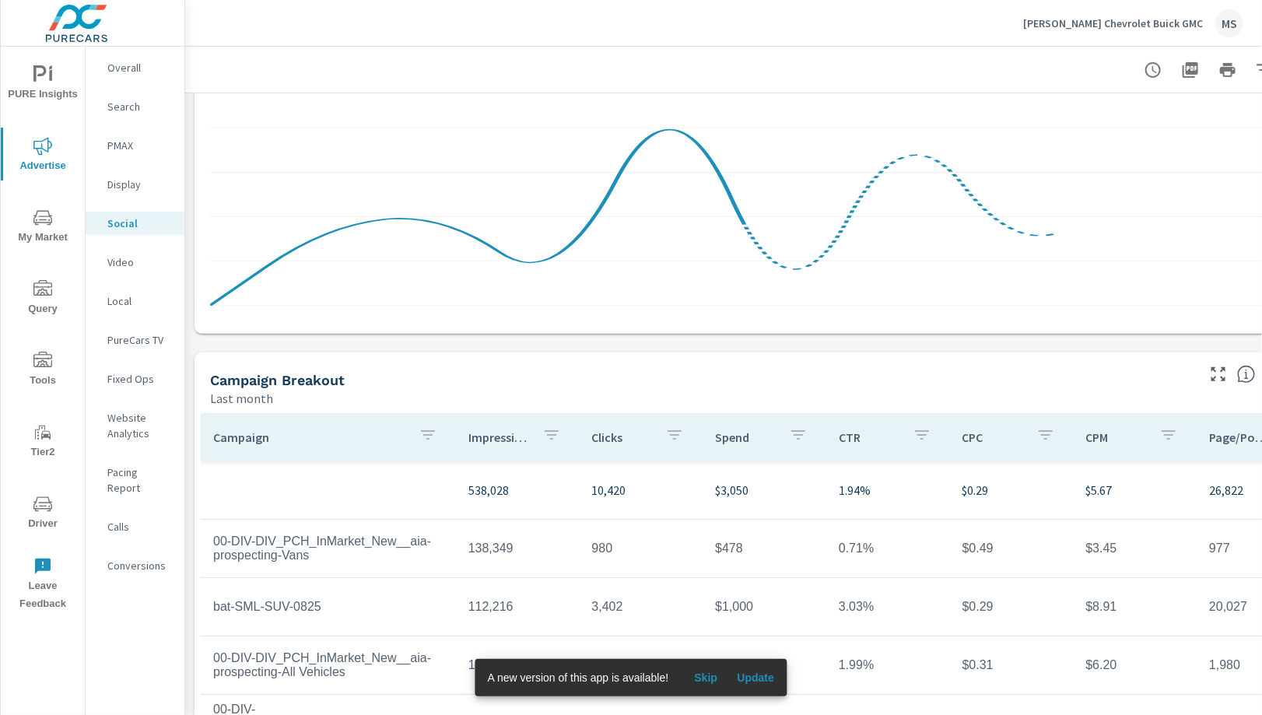
scroll to position [261, 0]
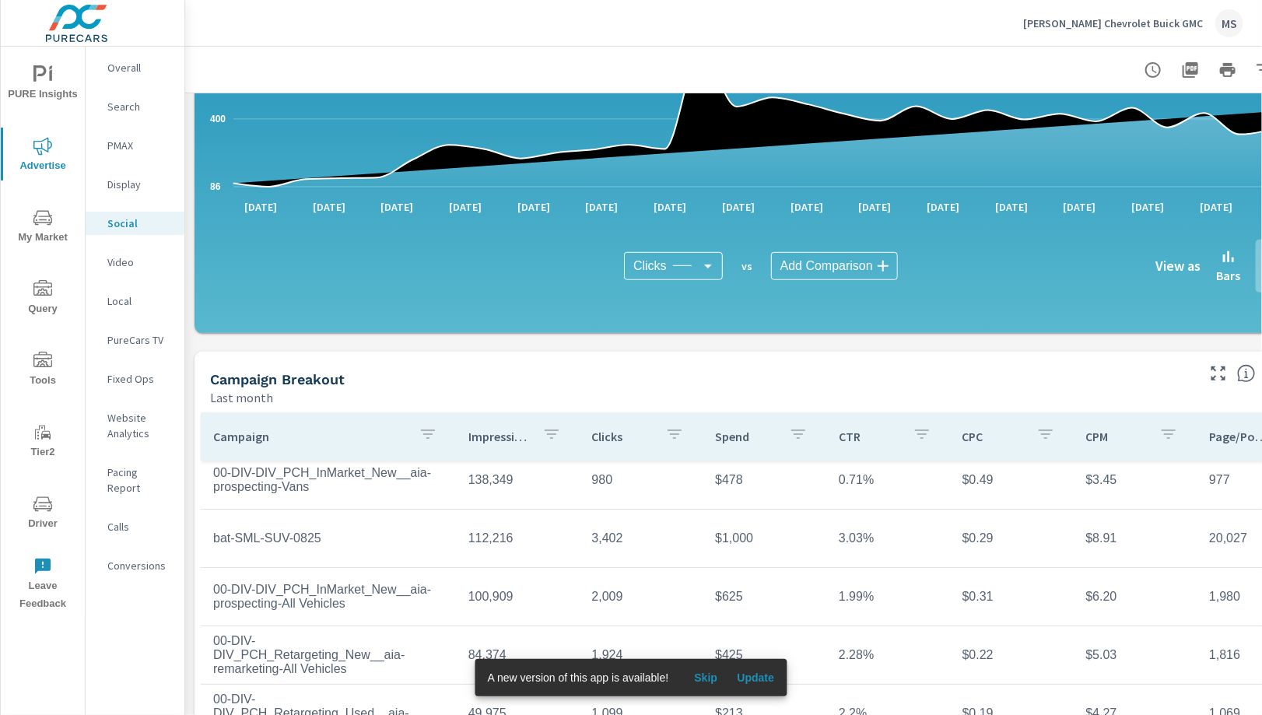
scroll to position [66, 0]
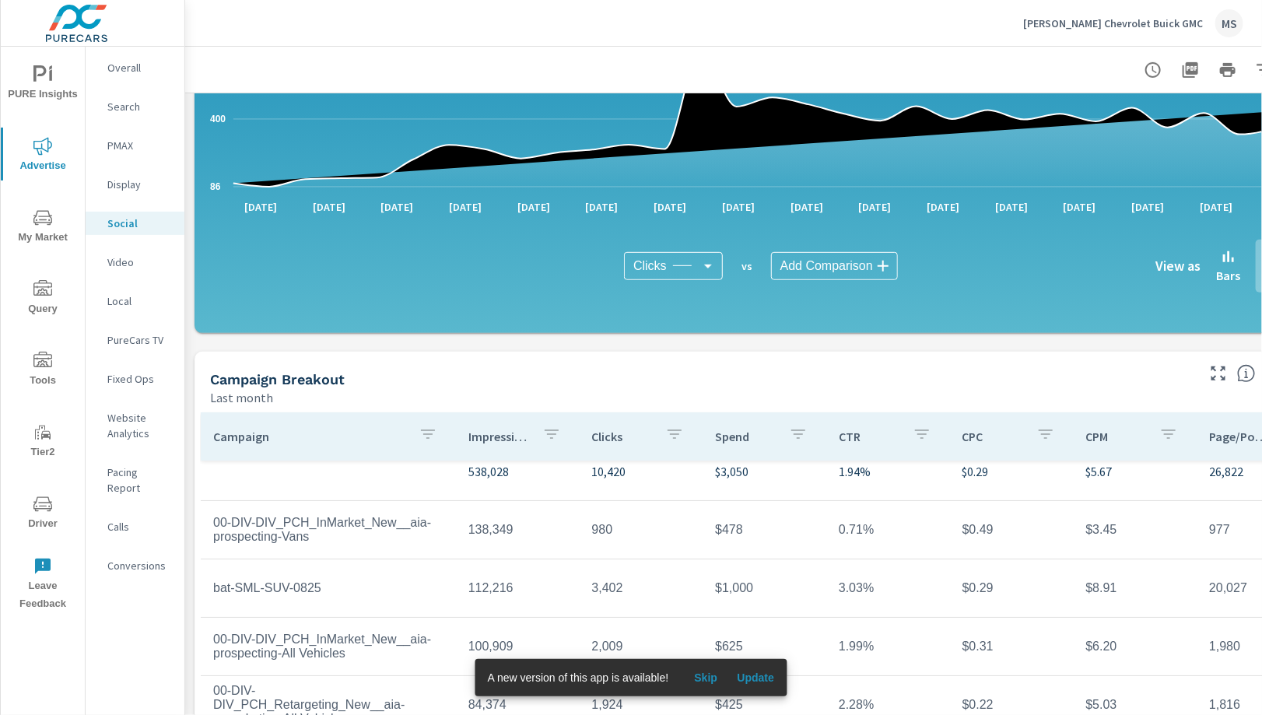
scroll to position [54, 0]
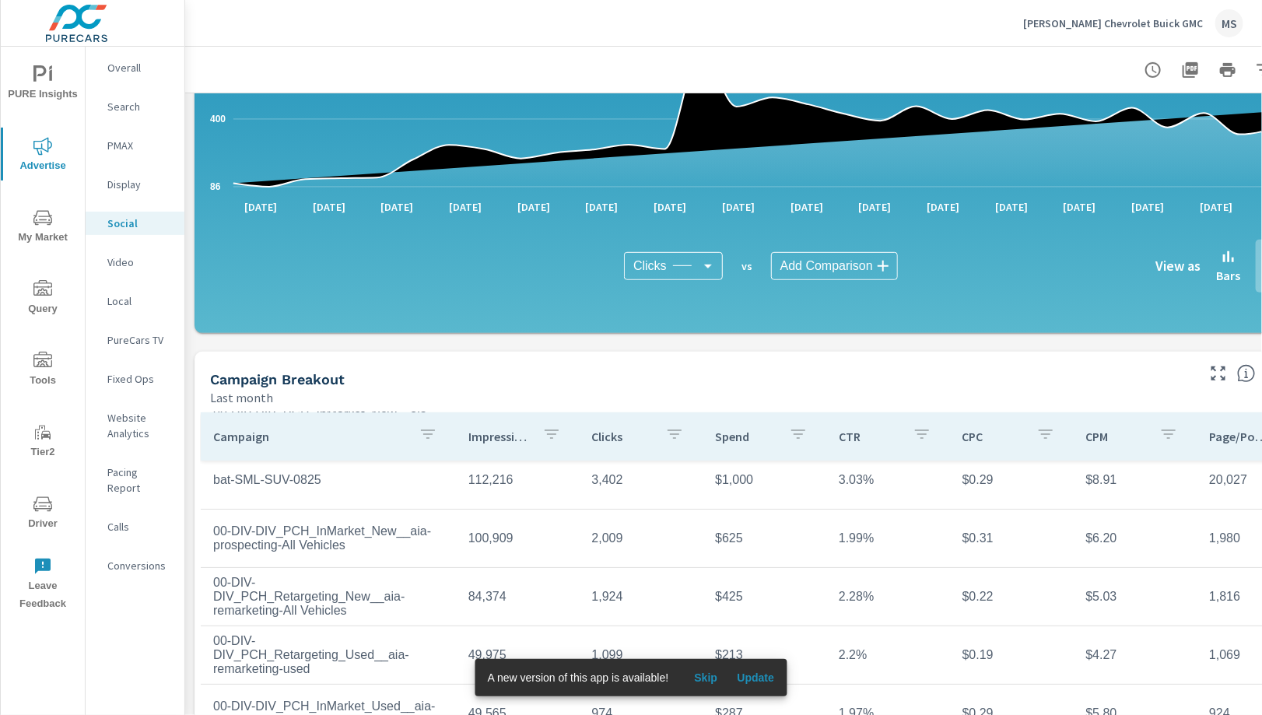
scroll to position [127, 0]
